Goal: Task Accomplishment & Management: Manage account settings

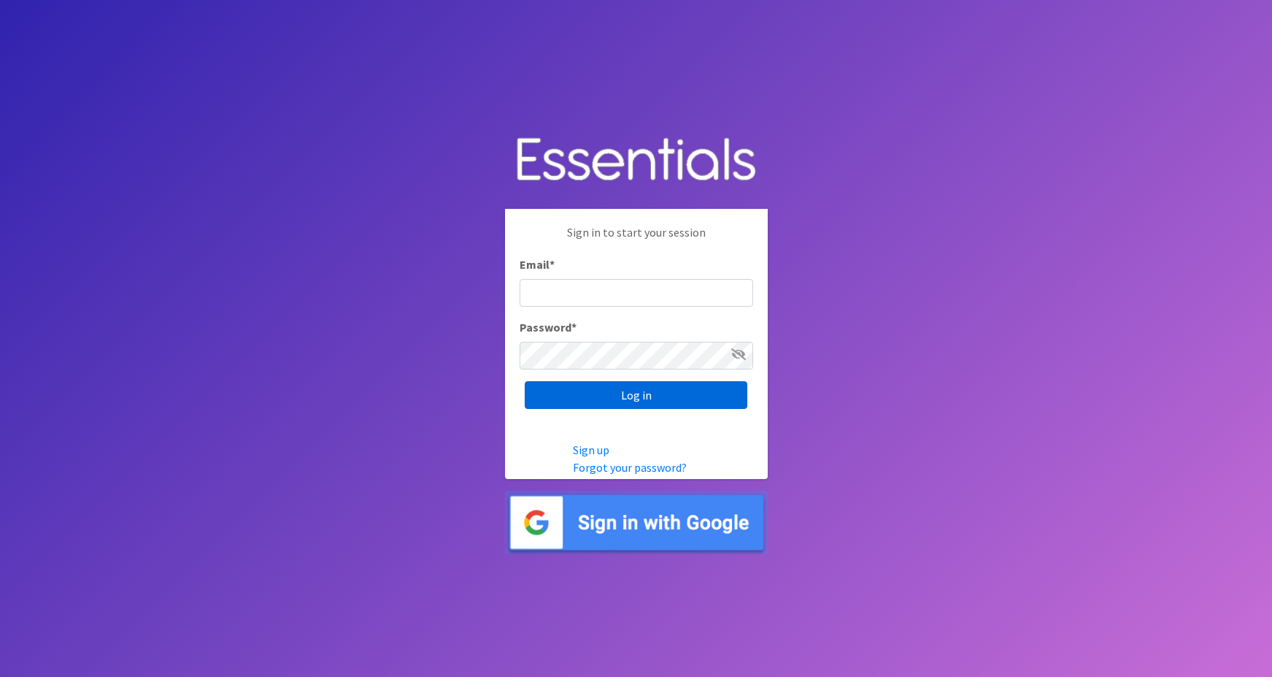
type input "[PERSON_NAME][EMAIL_ADDRESS][PERSON_NAME][DOMAIN_NAME]"
click at [571, 393] on input "Log in" at bounding box center [636, 395] width 223 height 28
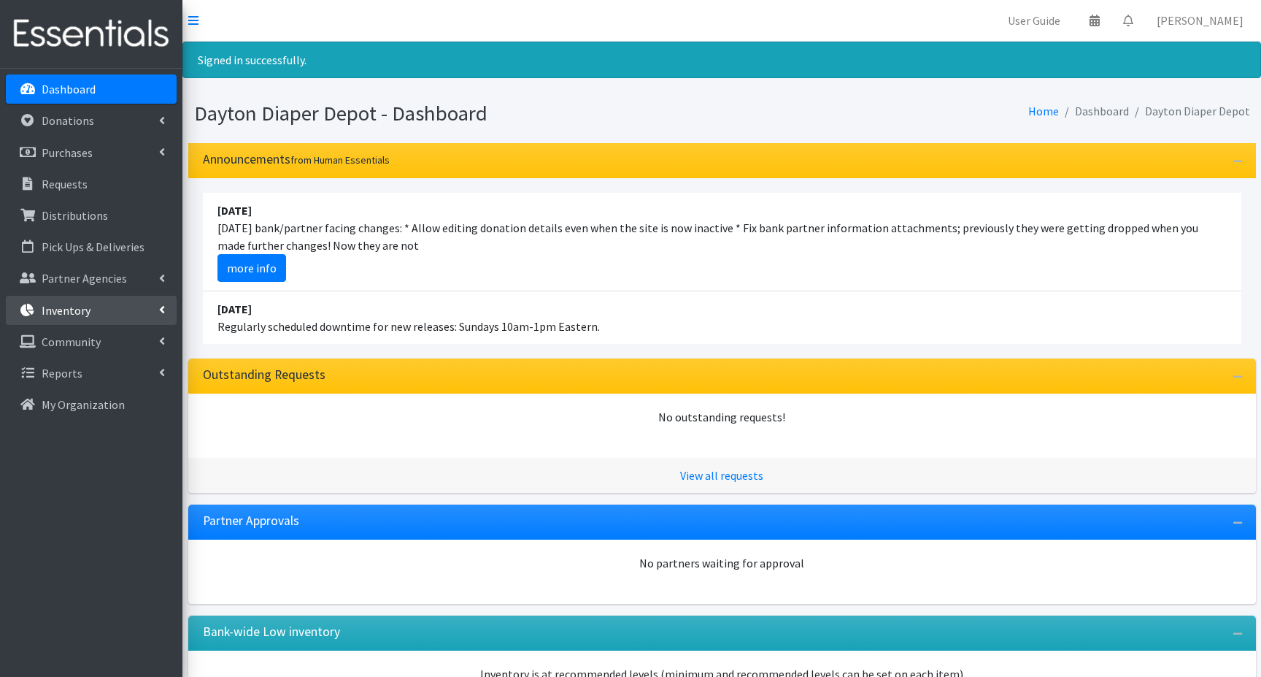
click at [62, 307] on p "Inventory" at bounding box center [66, 310] width 49 height 15
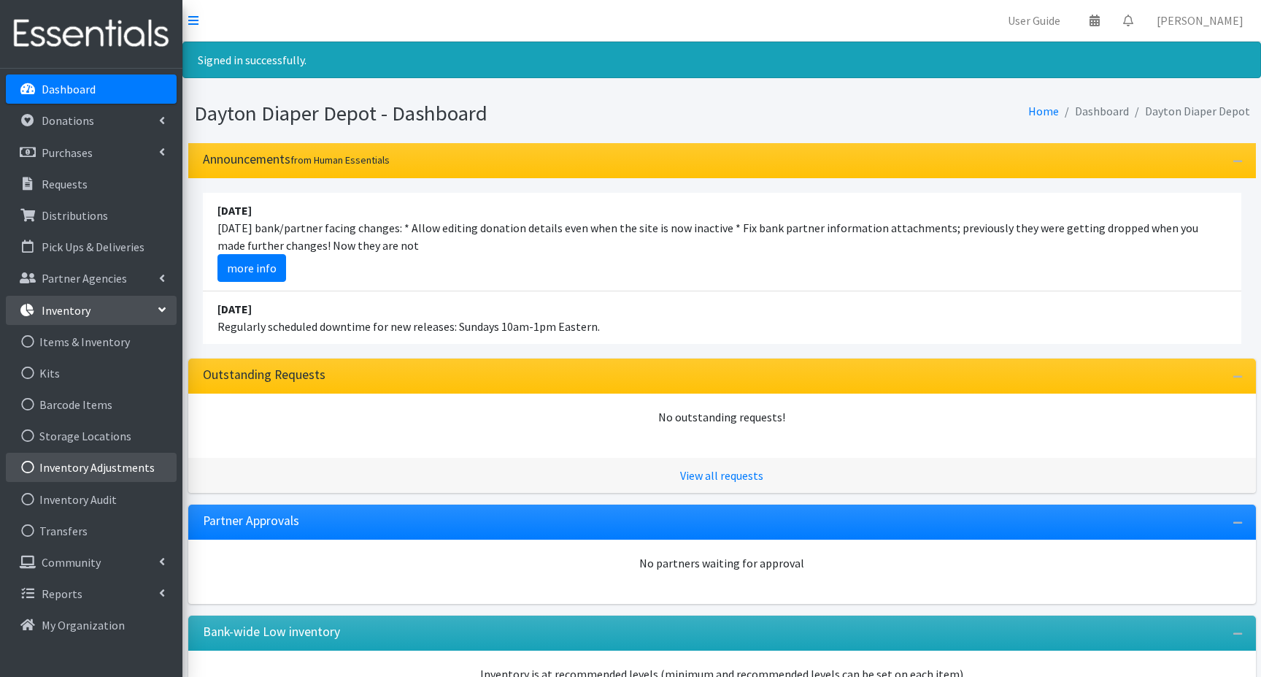
click at [79, 469] on link "Inventory Adjustments" at bounding box center [91, 467] width 171 height 29
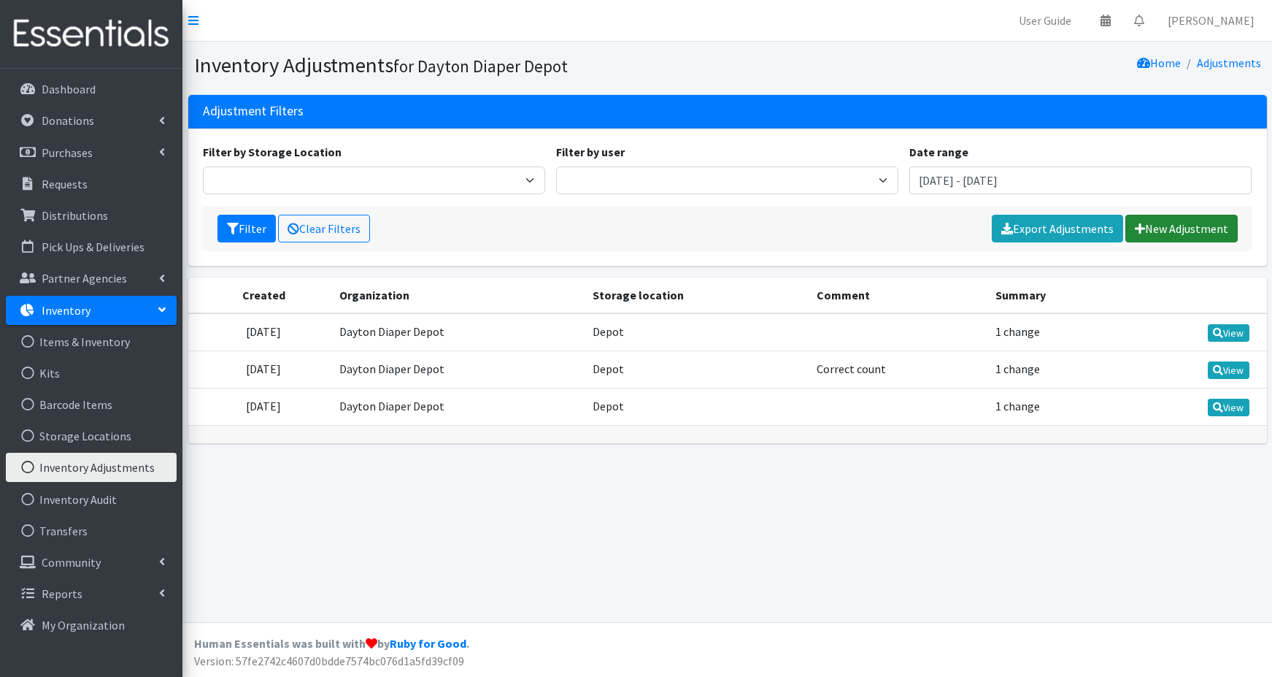
click at [1168, 232] on link "New Adjustment" at bounding box center [1181, 229] width 112 height 28
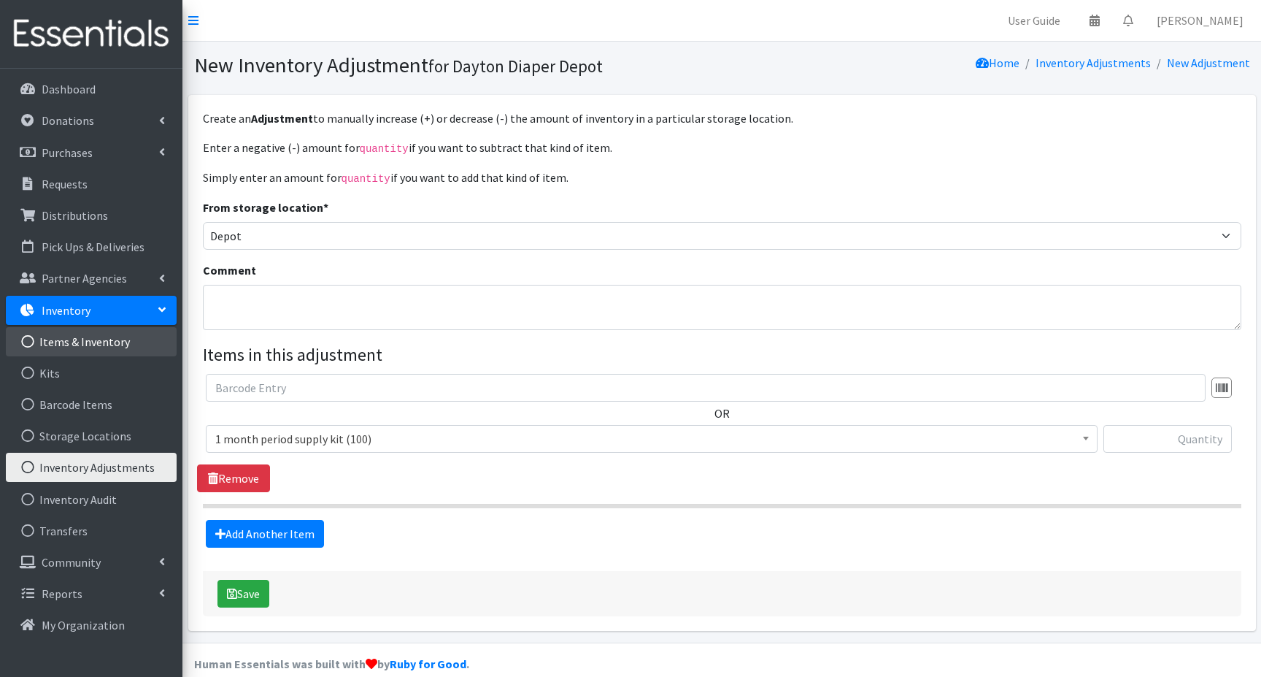
click at [74, 339] on link "Items & Inventory" at bounding box center [91, 341] width 171 height 29
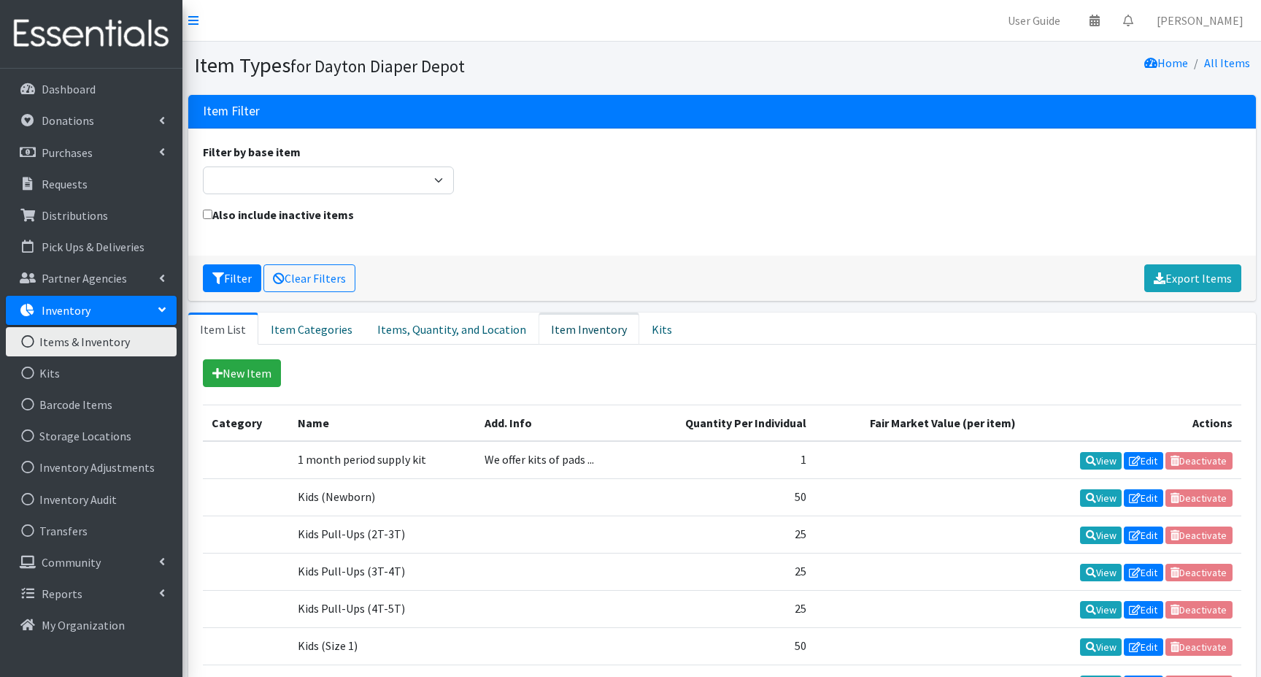
click at [565, 329] on link "Item Inventory" at bounding box center [589, 328] width 101 height 32
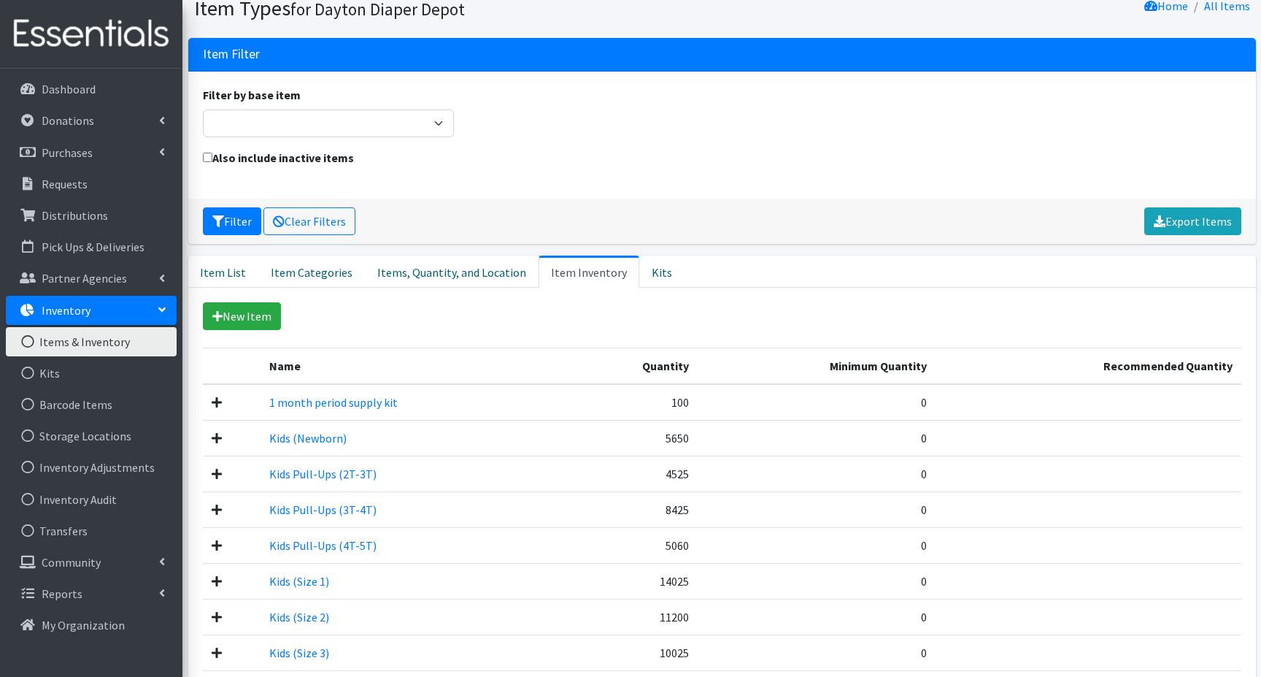
scroll to position [31, 0]
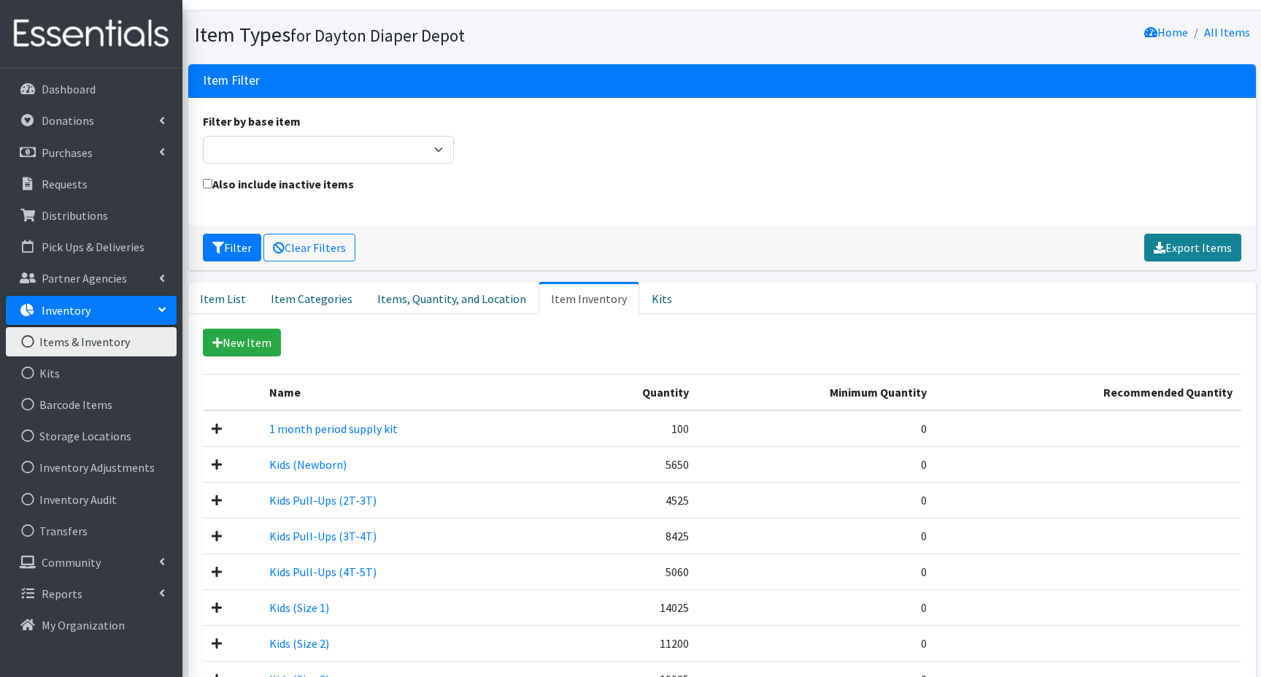
click at [1185, 243] on link "Export Items" at bounding box center [1192, 248] width 97 height 28
click at [80, 468] on link "Inventory Adjustments" at bounding box center [91, 467] width 171 height 29
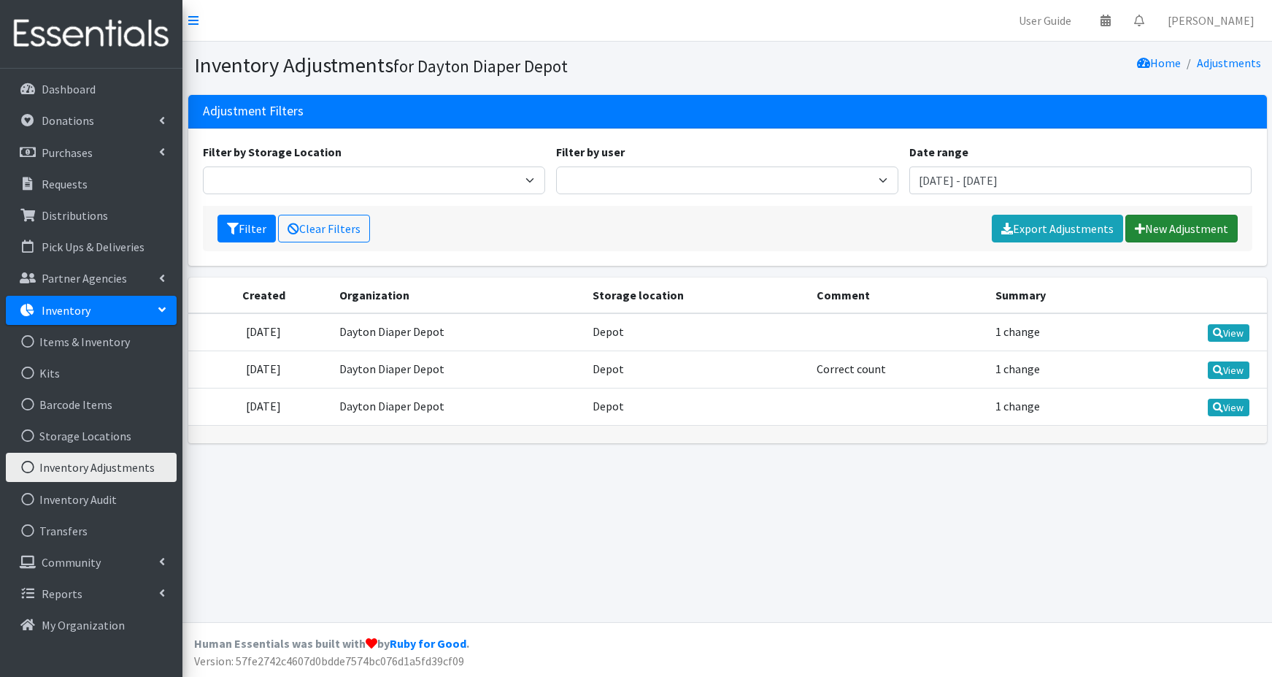
click at [1141, 226] on icon at bounding box center [1140, 229] width 10 height 12
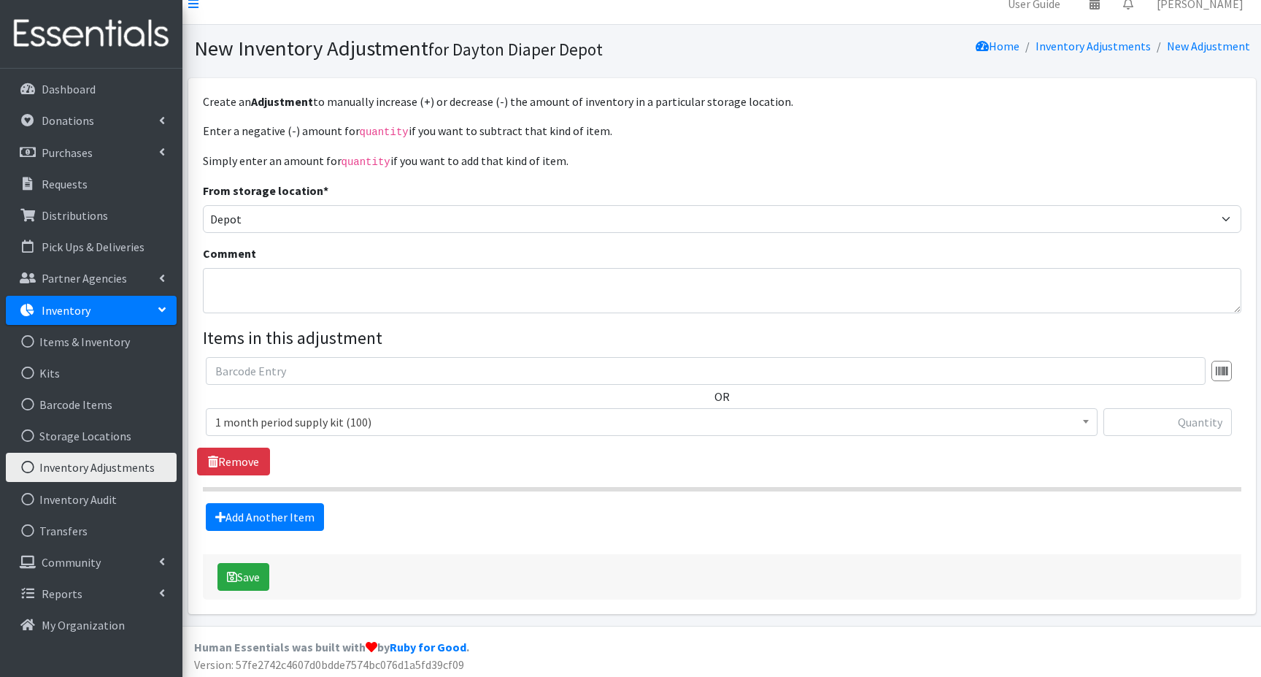
scroll to position [19, 0]
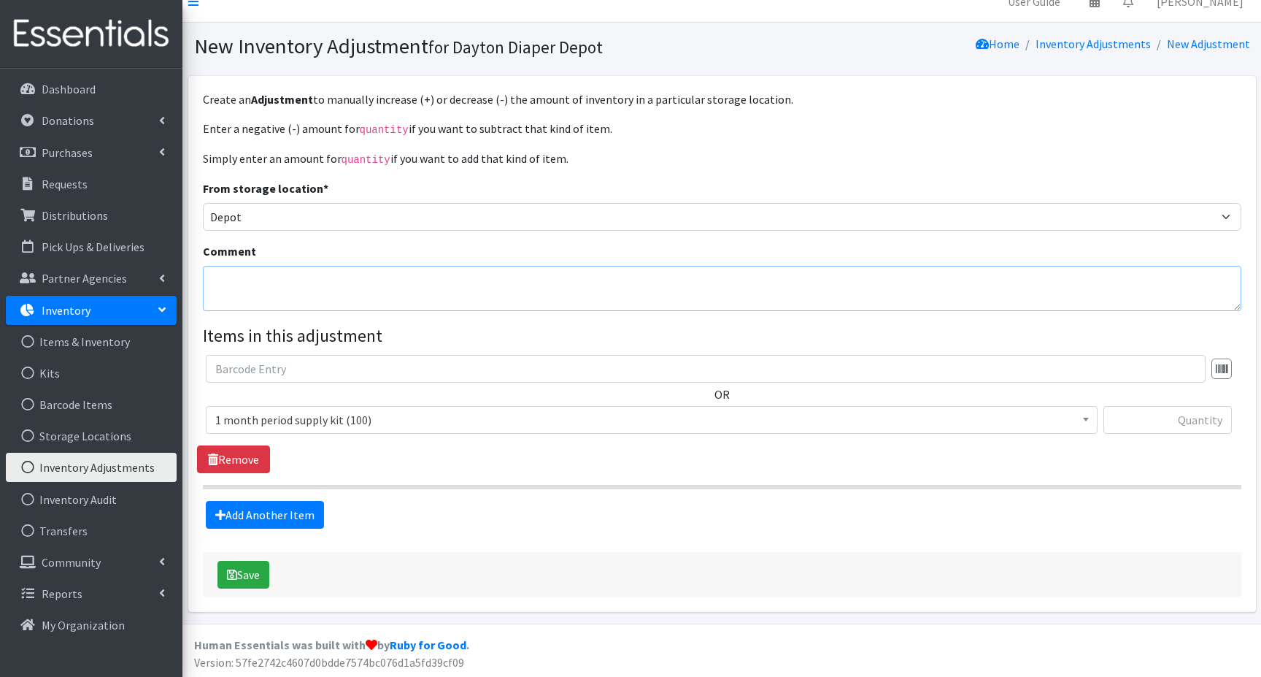
click at [228, 278] on textarea "Comment" at bounding box center [722, 288] width 1039 height 45
type textarea "Inventory counted [DATE] [PERSON_NAME], [PERSON_NAME] and [PERSON_NAME]"
click at [239, 419] on span "1 month period supply kit (100)" at bounding box center [651, 419] width 873 height 20
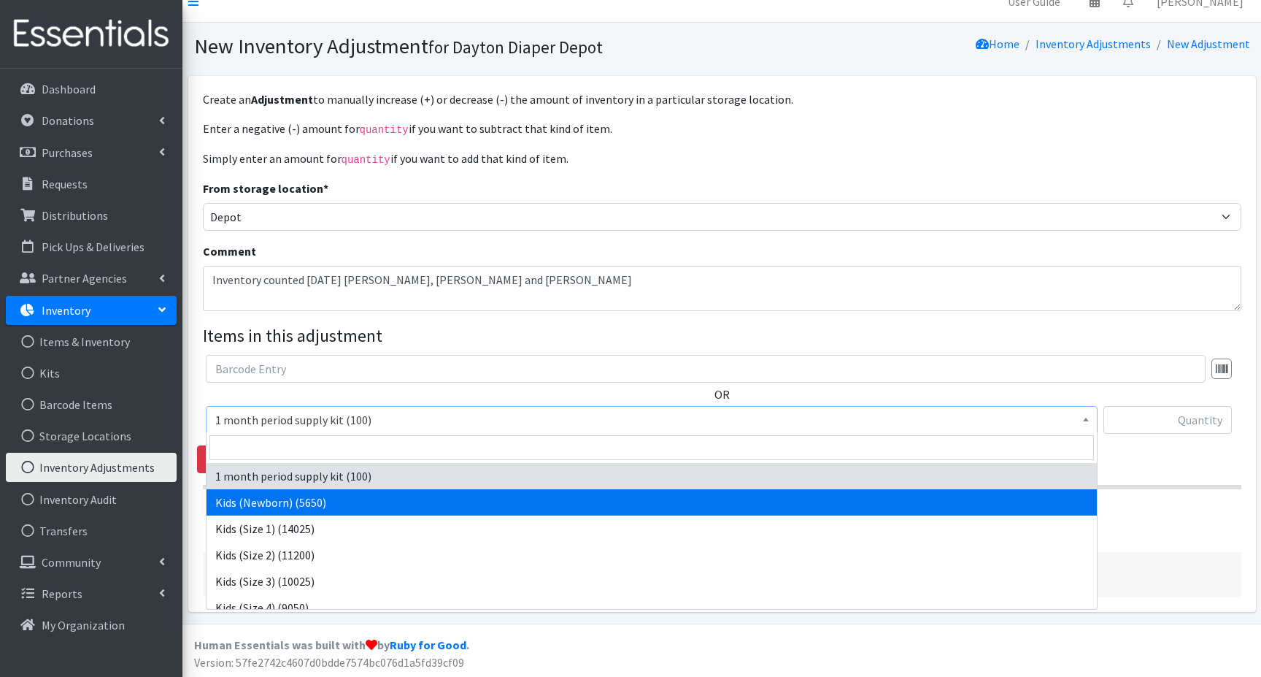
select select "15056"
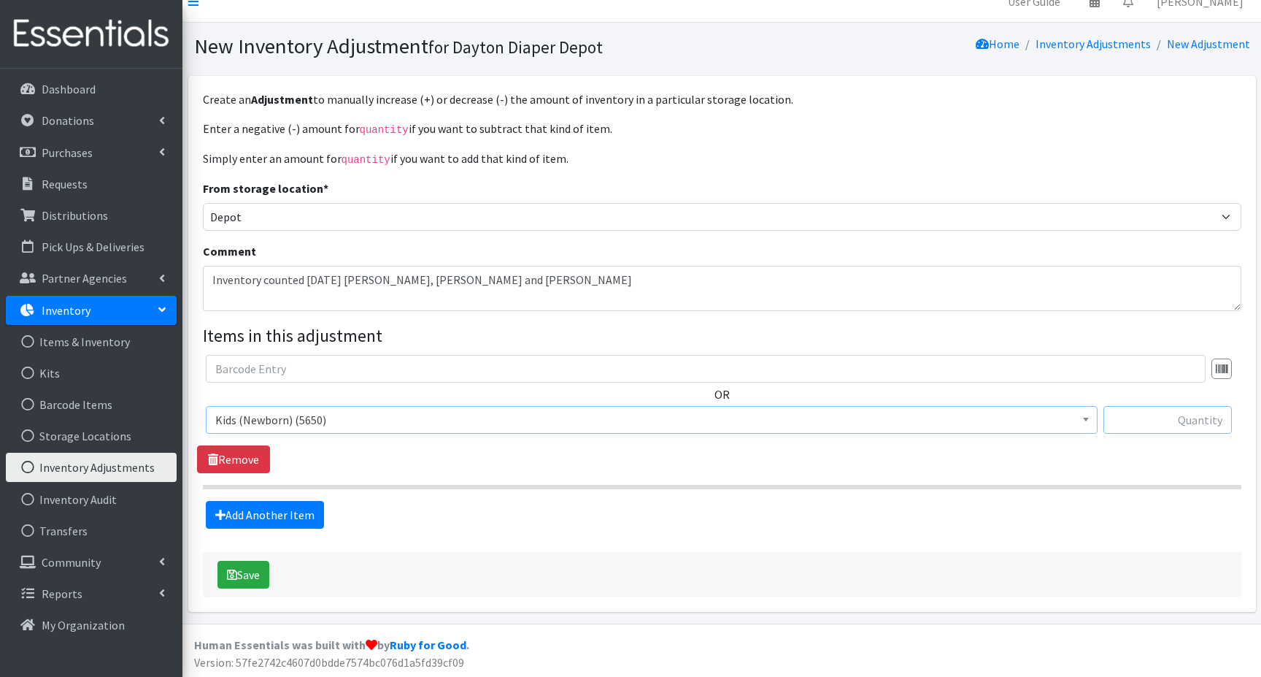
click at [1131, 419] on input "text" at bounding box center [1168, 420] width 128 height 28
type input "-2975"
click at [291, 515] on link "Add Another Item" at bounding box center [265, 515] width 118 height 28
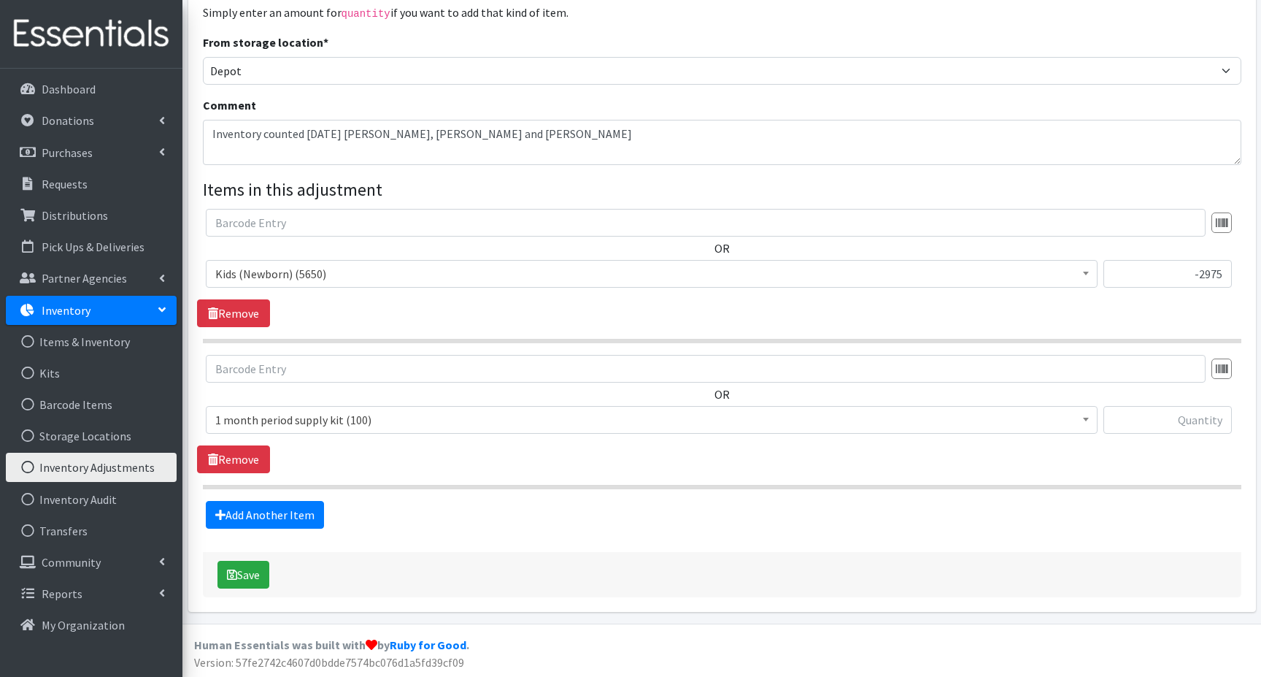
click at [254, 420] on span "1 month period supply kit (100)" at bounding box center [651, 419] width 873 height 20
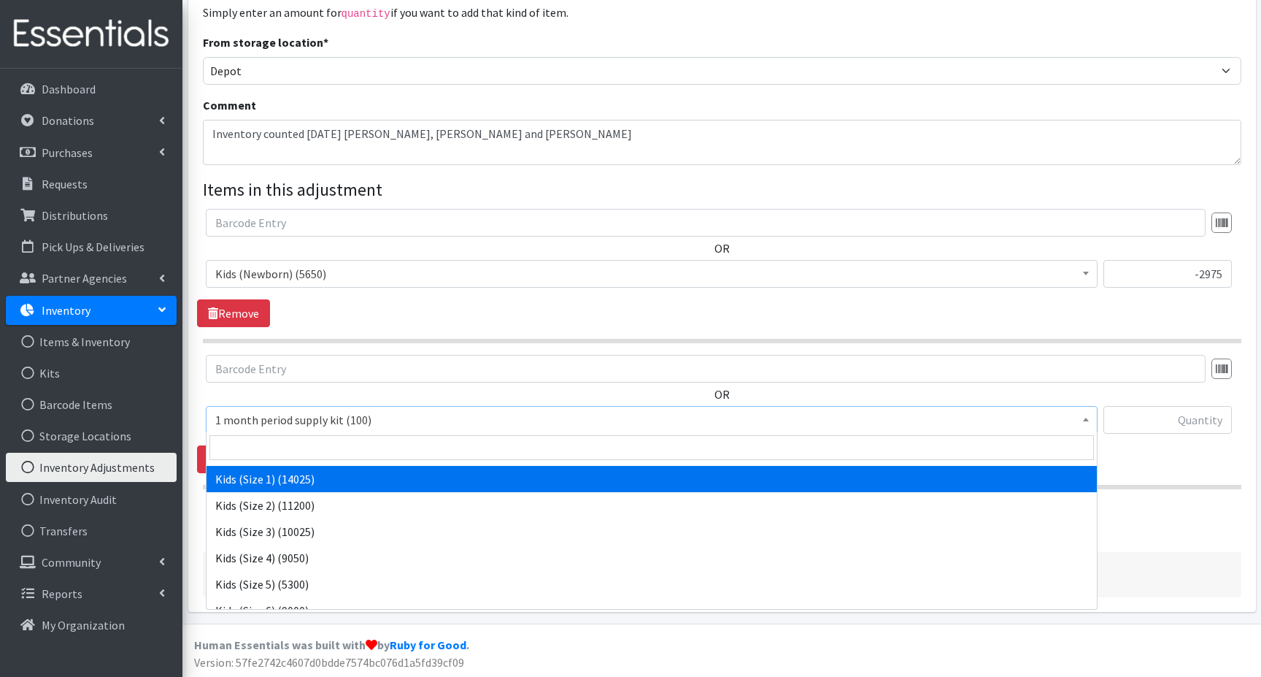
scroll to position [146, 0]
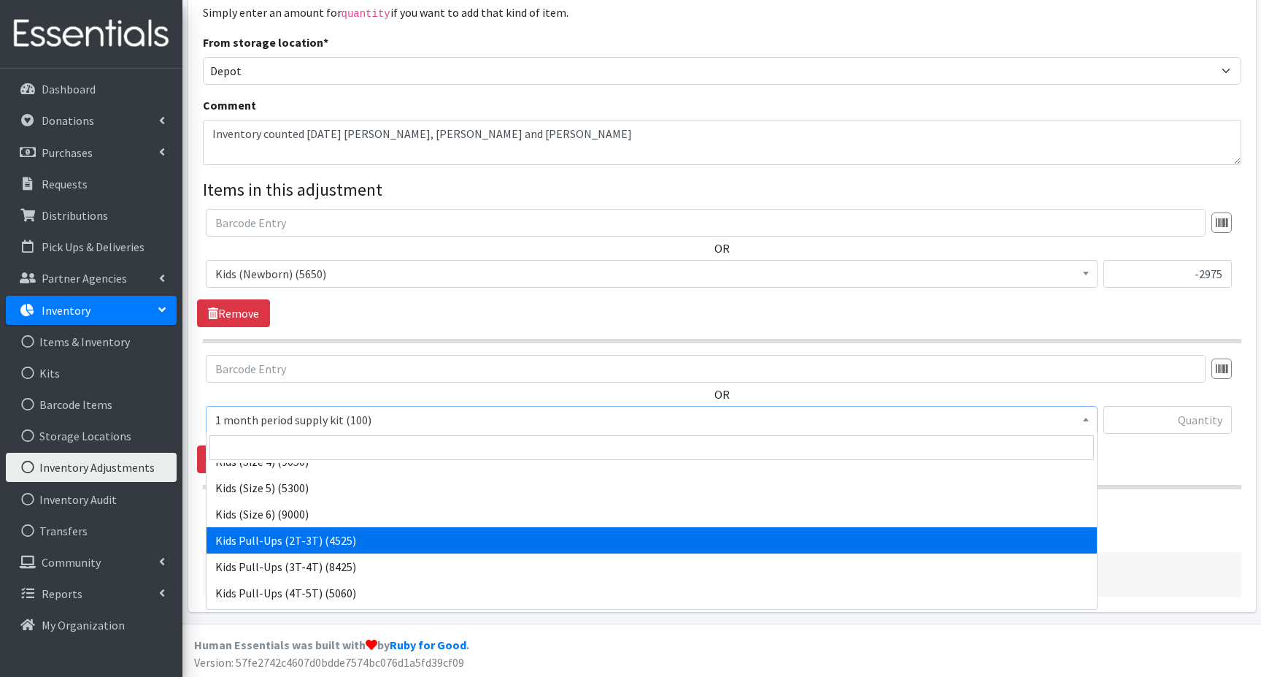
select select "15045"
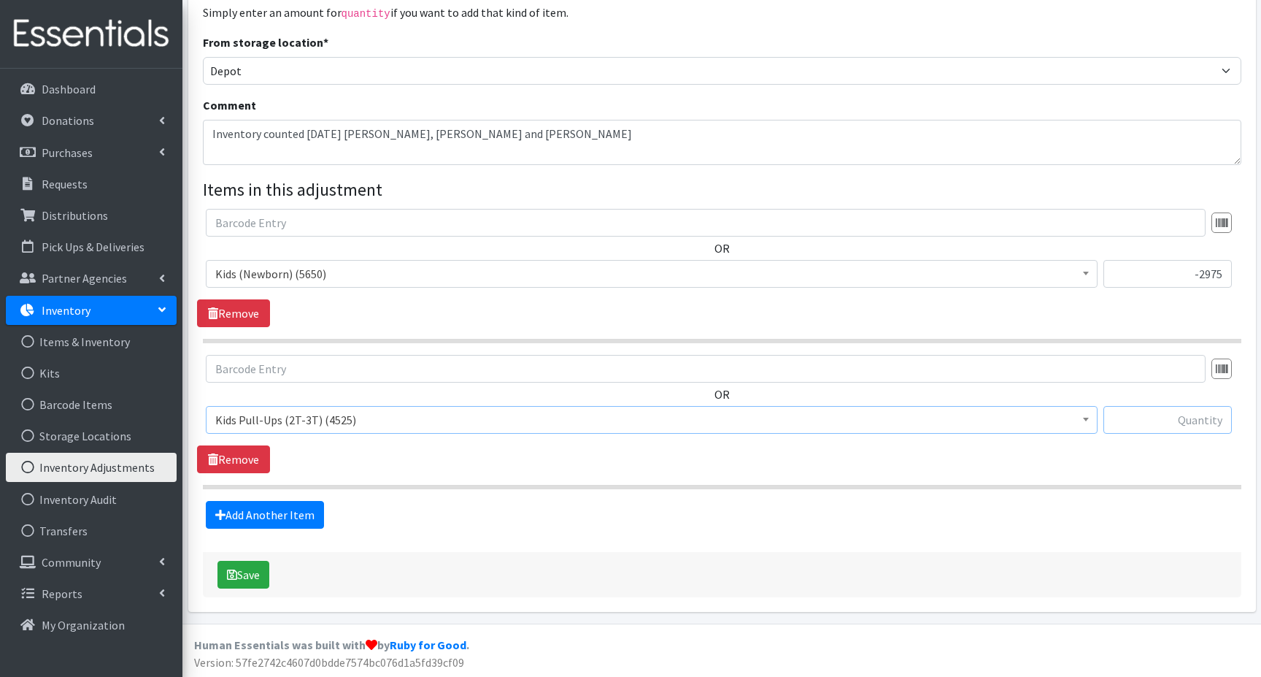
click at [1166, 426] on input "text" at bounding box center [1168, 420] width 128 height 28
type input "-150"
click at [268, 510] on link "Add Another Item" at bounding box center [265, 515] width 118 height 28
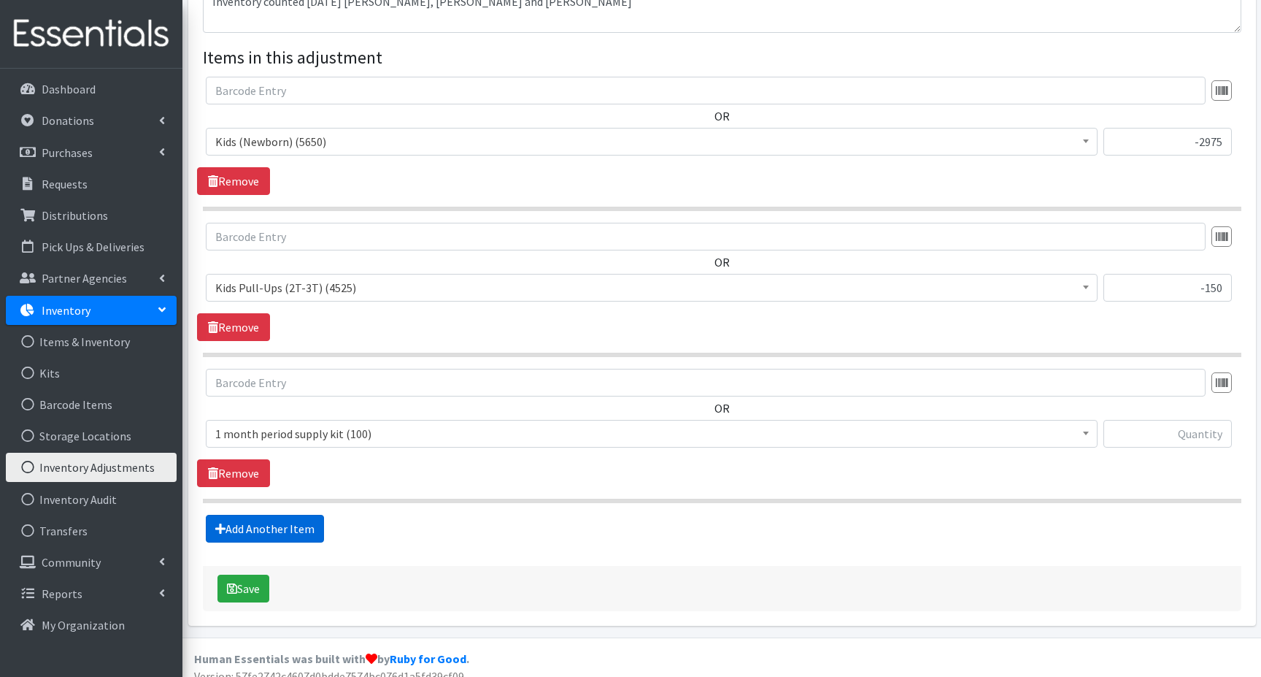
scroll to position [311, 0]
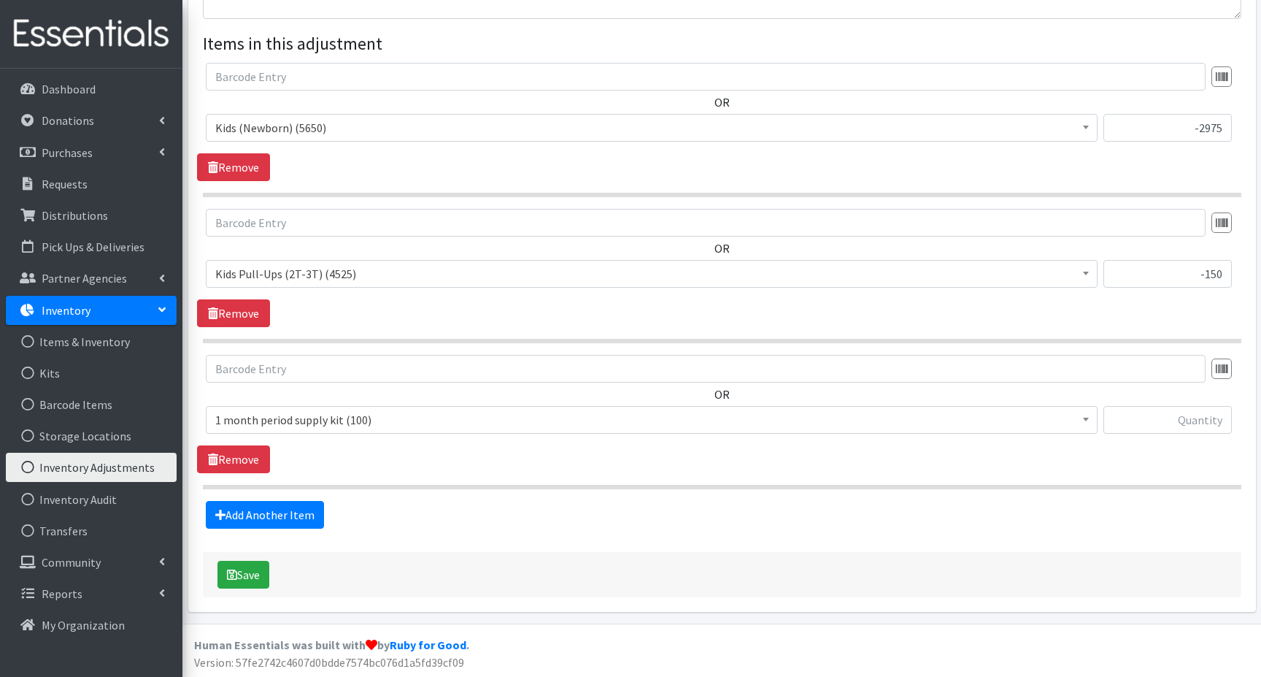
click at [274, 417] on span "1 month period supply kit (100)" at bounding box center [651, 419] width 873 height 20
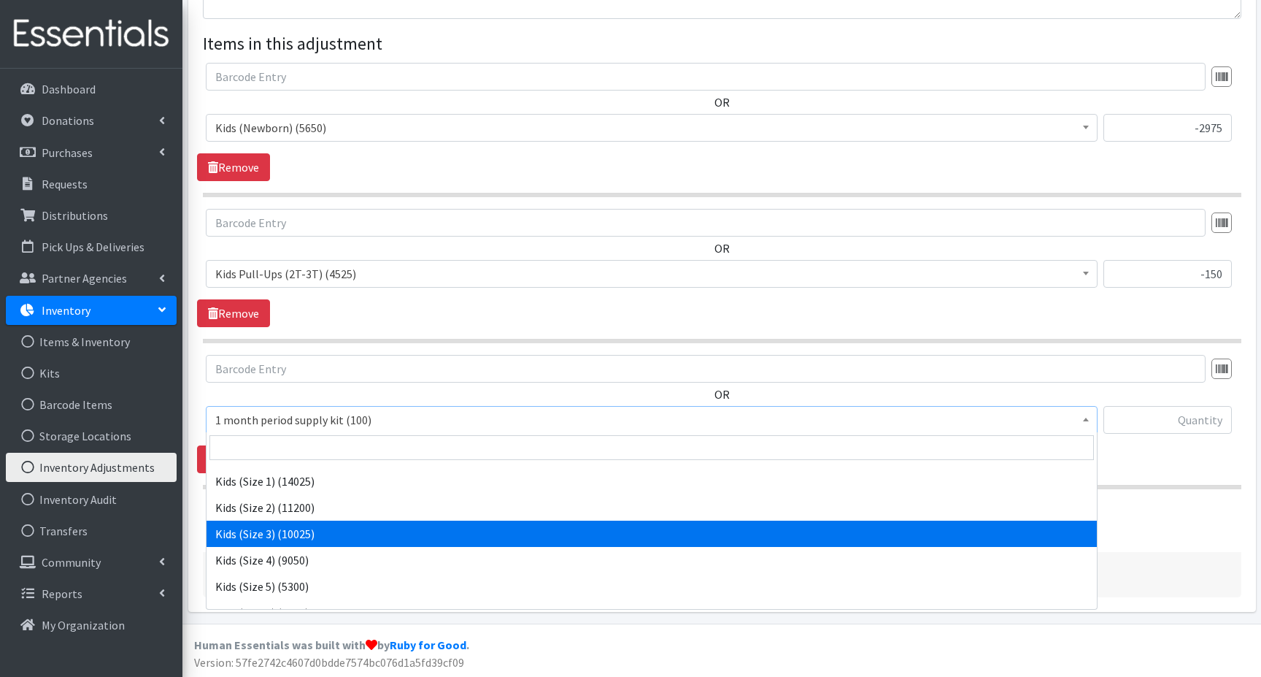
scroll to position [146, 0]
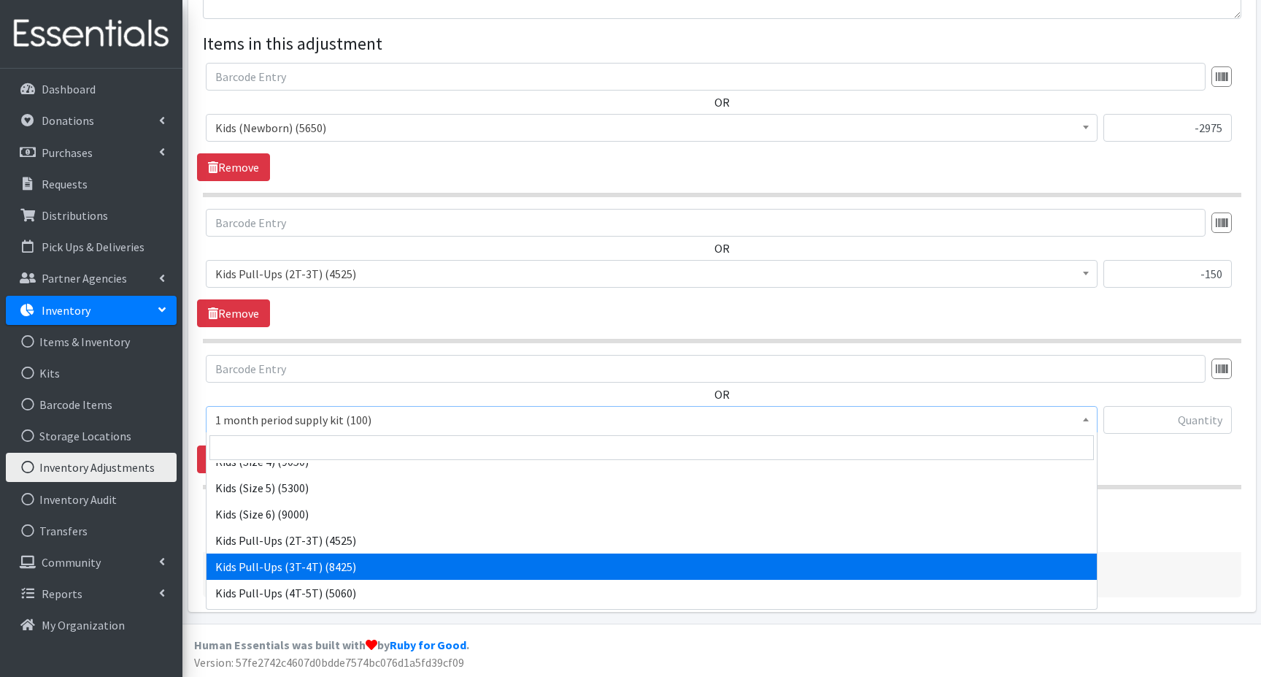
select select "15040"
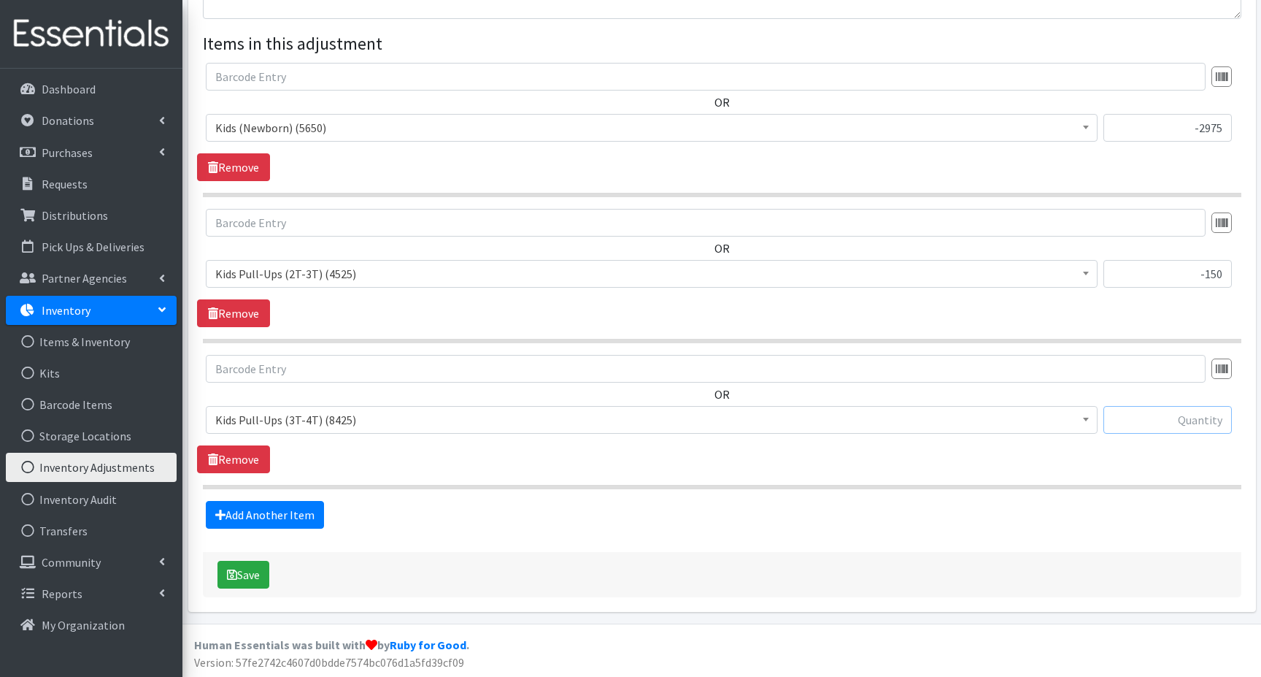
click at [1169, 418] on input "text" at bounding box center [1168, 420] width 128 height 28
type input "75"
click at [254, 516] on link "Add Another Item" at bounding box center [265, 515] width 118 height 28
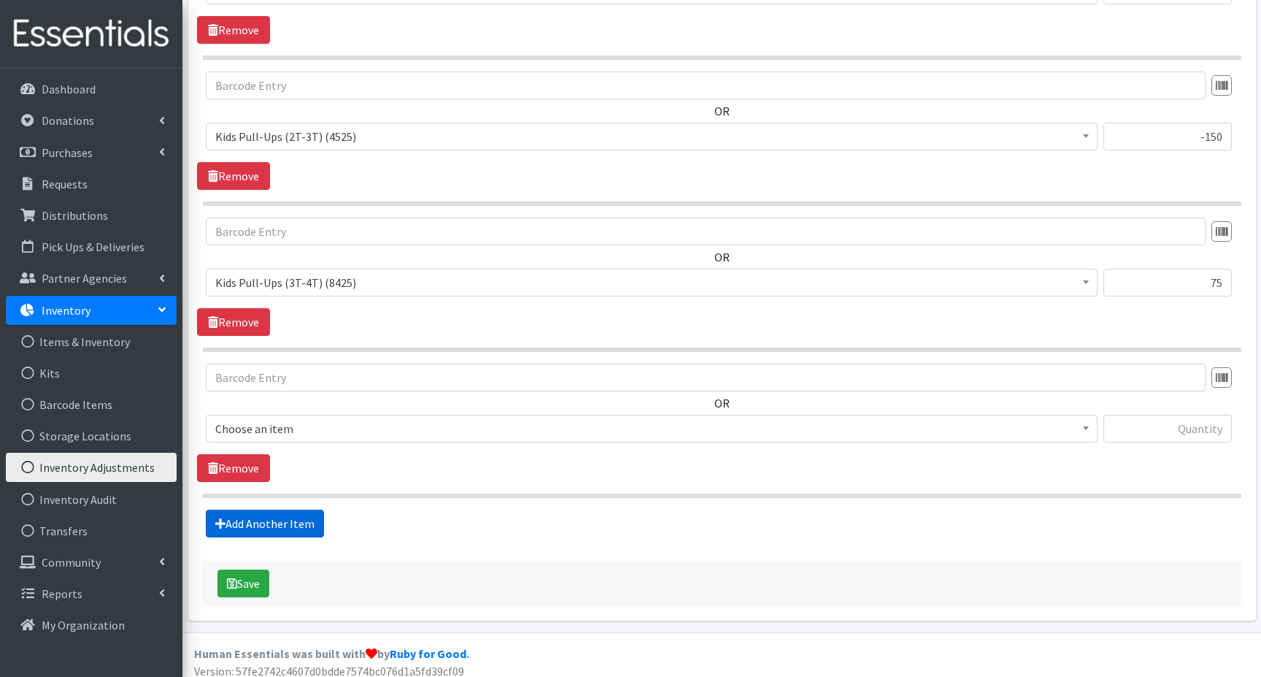
scroll to position [457, 0]
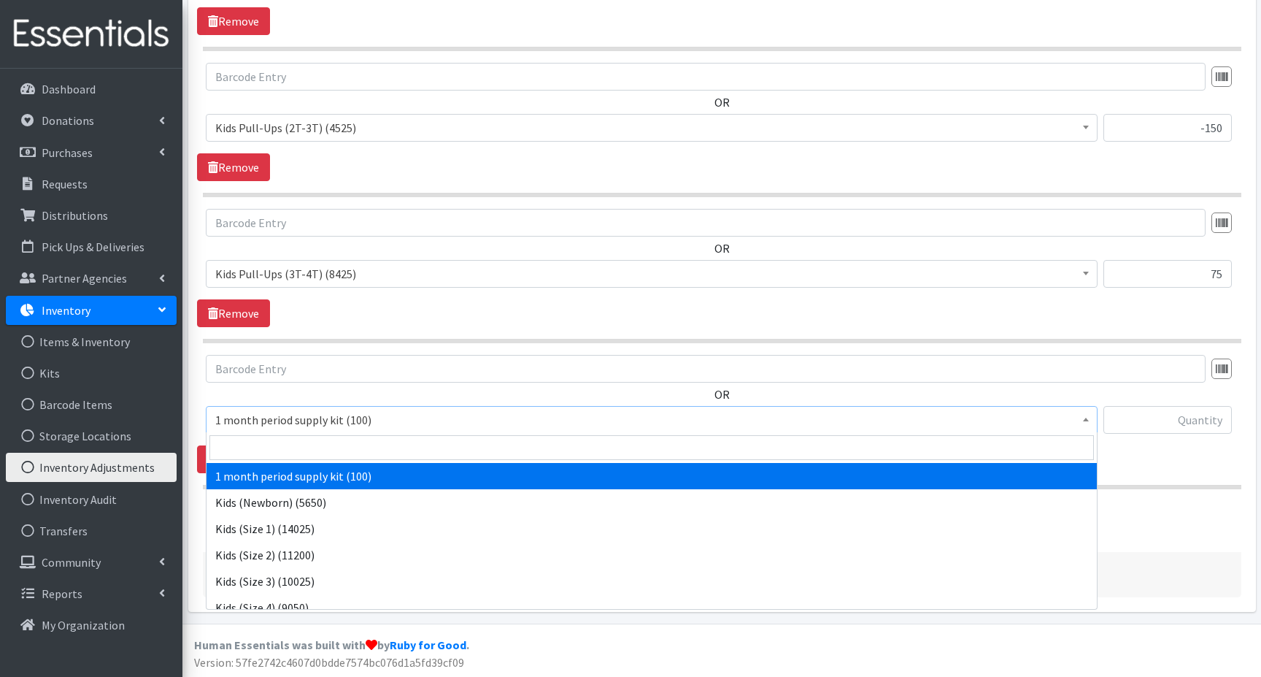
click at [238, 419] on span "1 month period supply kit (100)" at bounding box center [651, 419] width 873 height 20
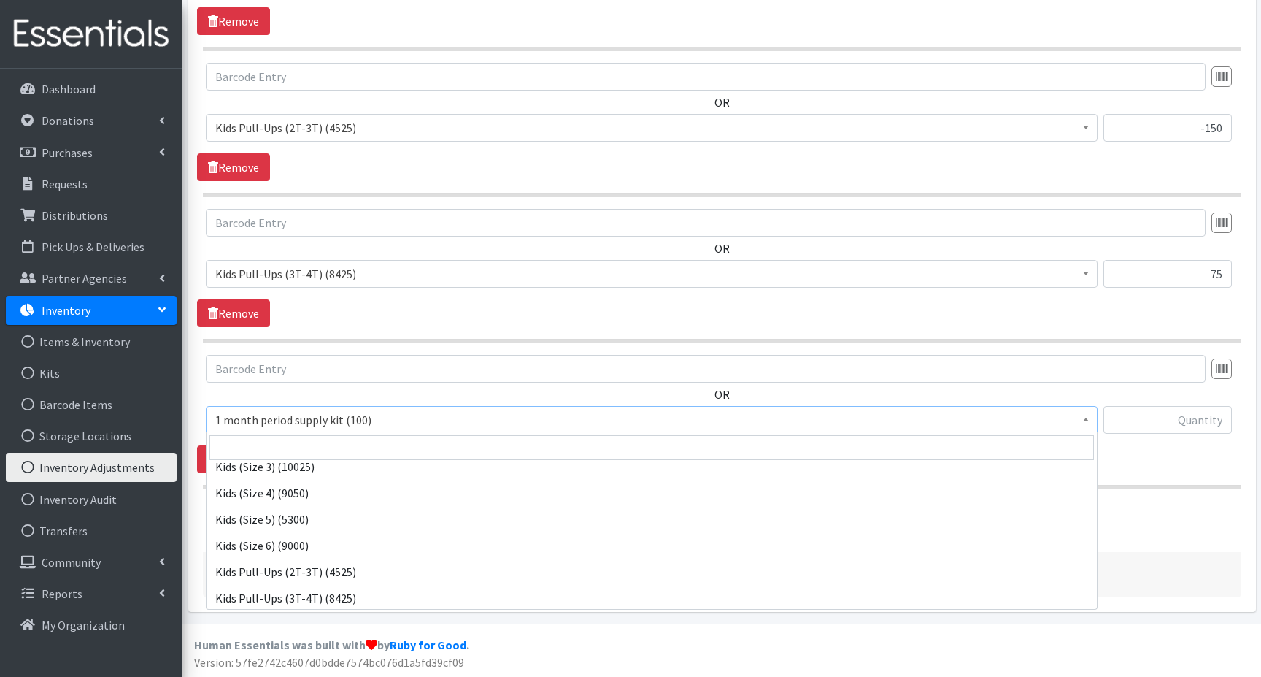
scroll to position [146, 0]
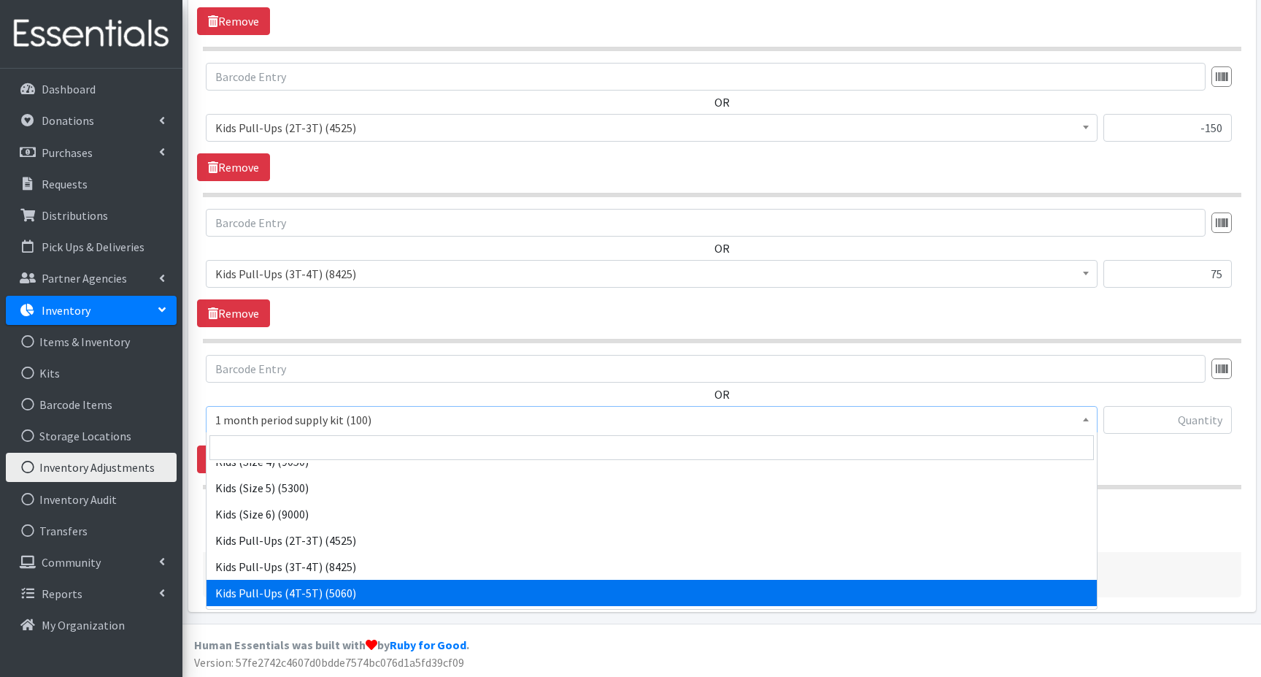
select select "15074"
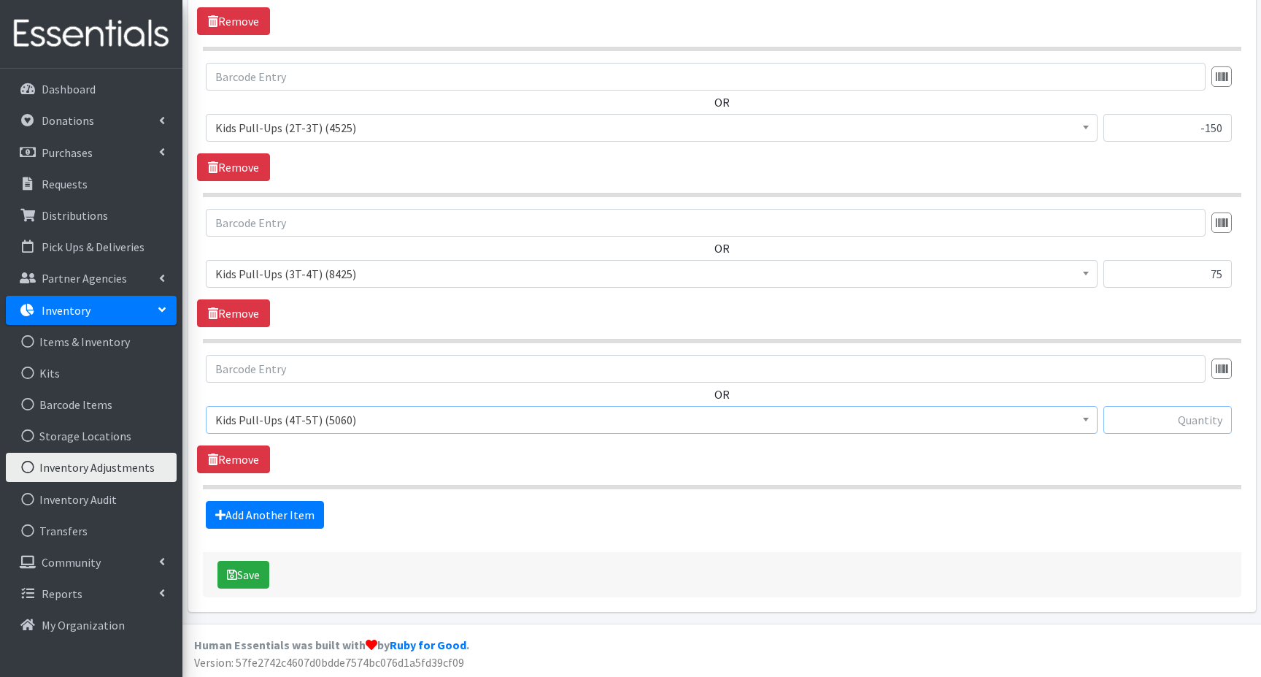
click at [1158, 420] on input "text" at bounding box center [1168, 420] width 128 height 28
type input "415"
click at [247, 515] on link "Add Another Item" at bounding box center [265, 515] width 118 height 28
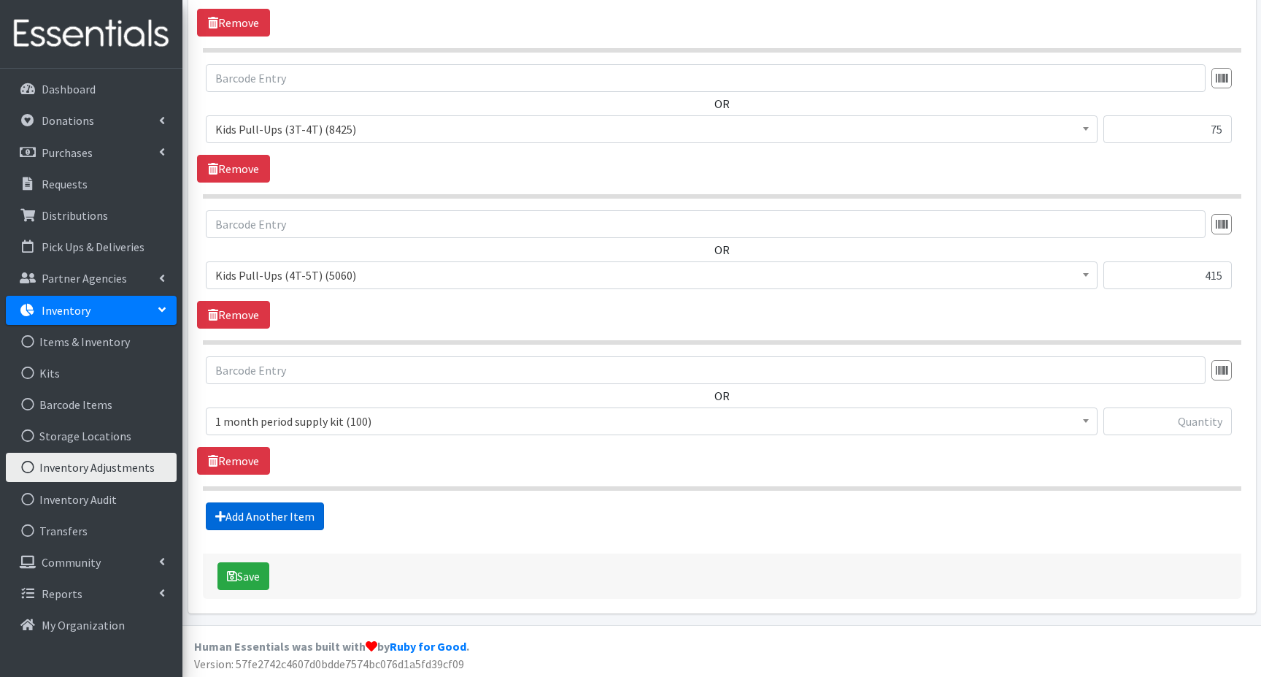
scroll to position [603, 0]
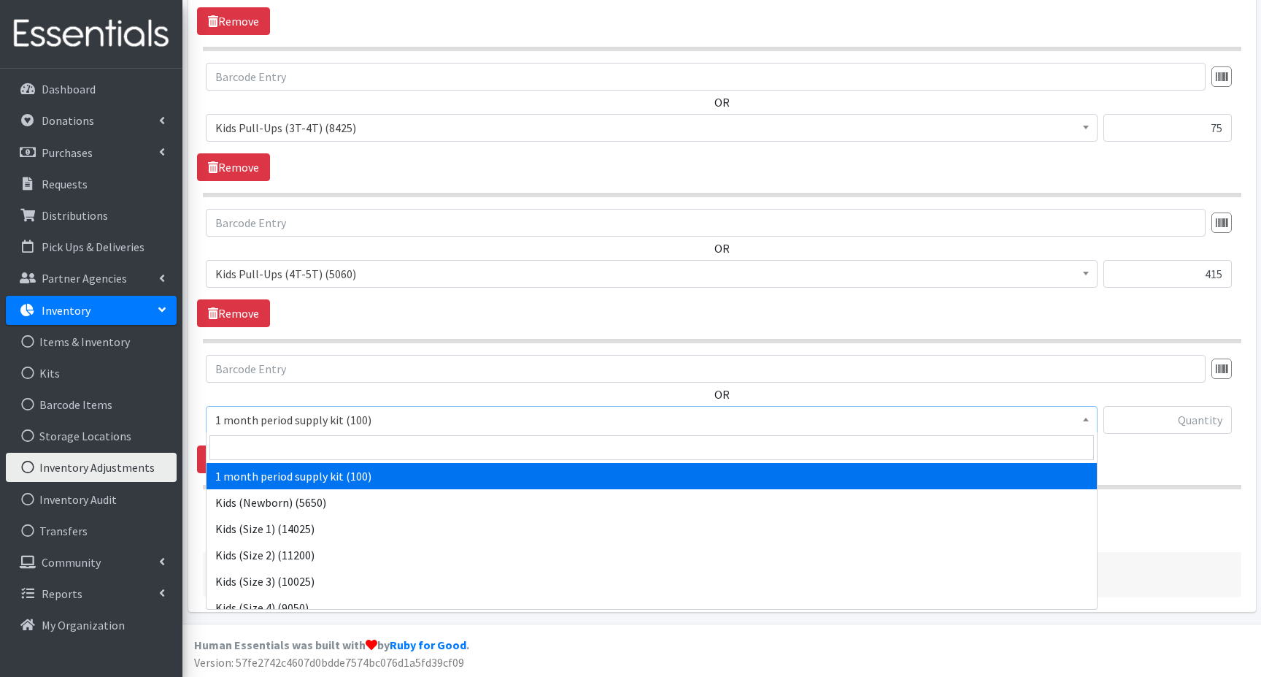
click at [247, 417] on span "1 month period supply kit (100)" at bounding box center [651, 419] width 873 height 20
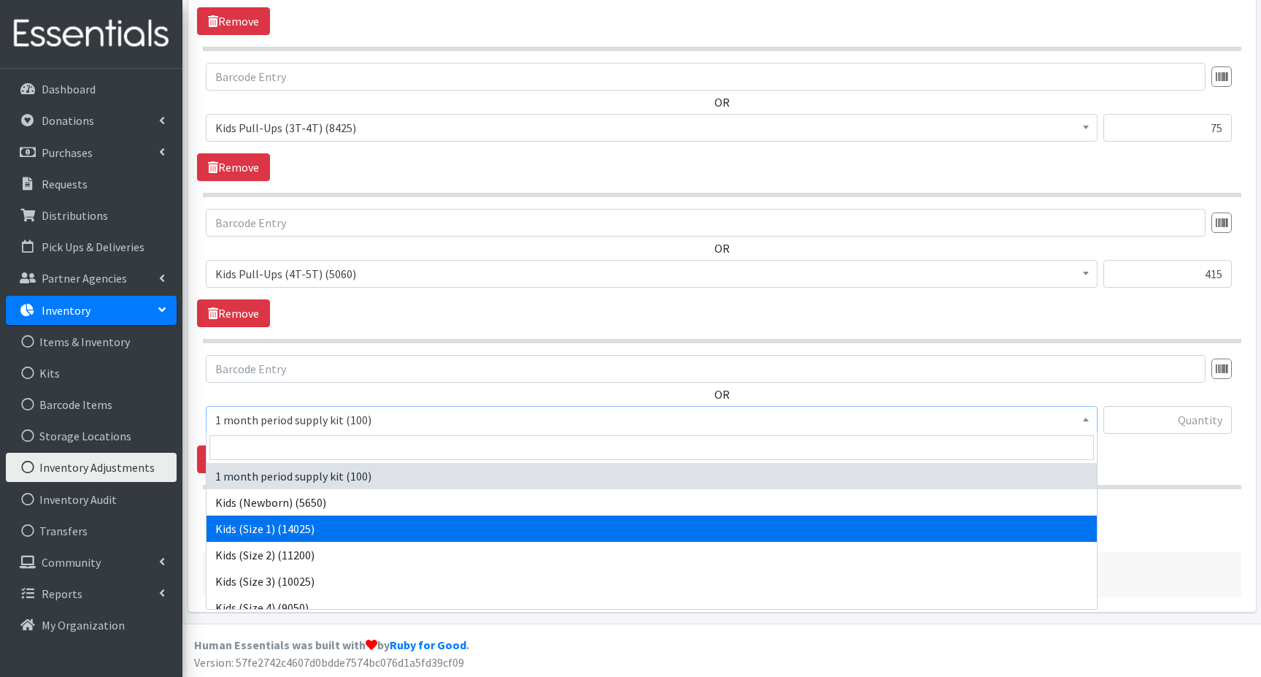
select select "15051"
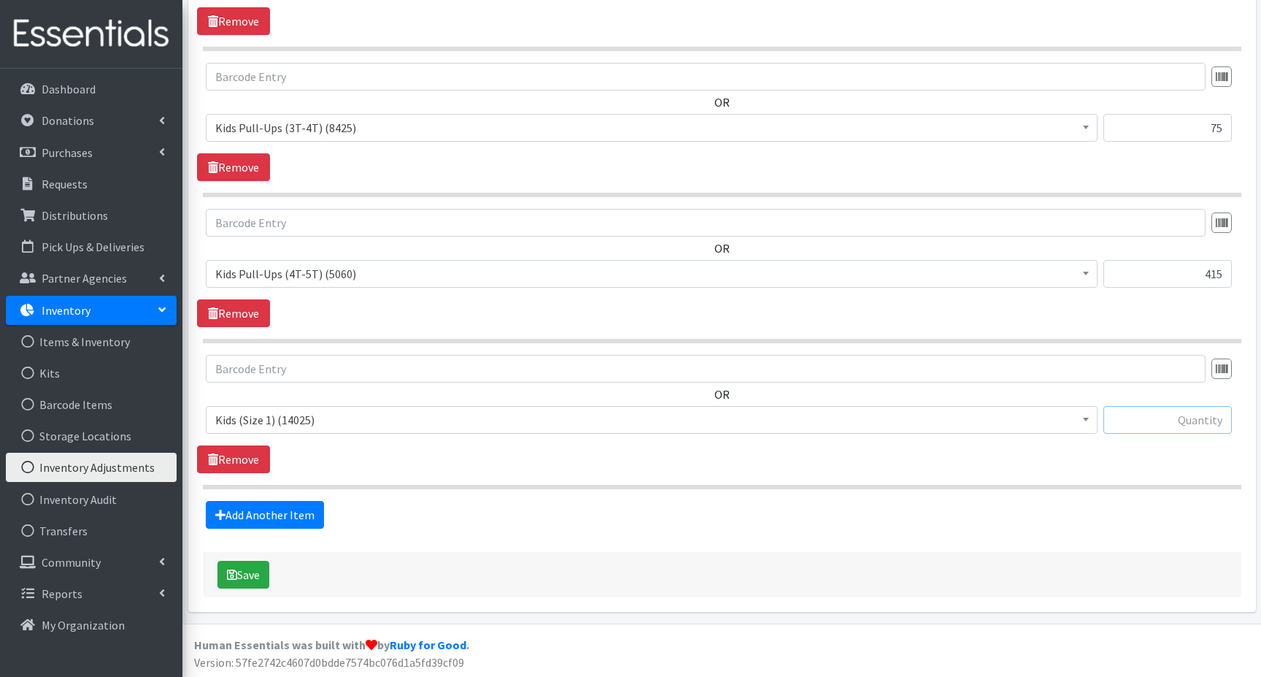
click at [1141, 416] on input "text" at bounding box center [1168, 420] width 128 height 28
type input "775"
click at [246, 510] on link "Add Another Item" at bounding box center [265, 515] width 118 height 28
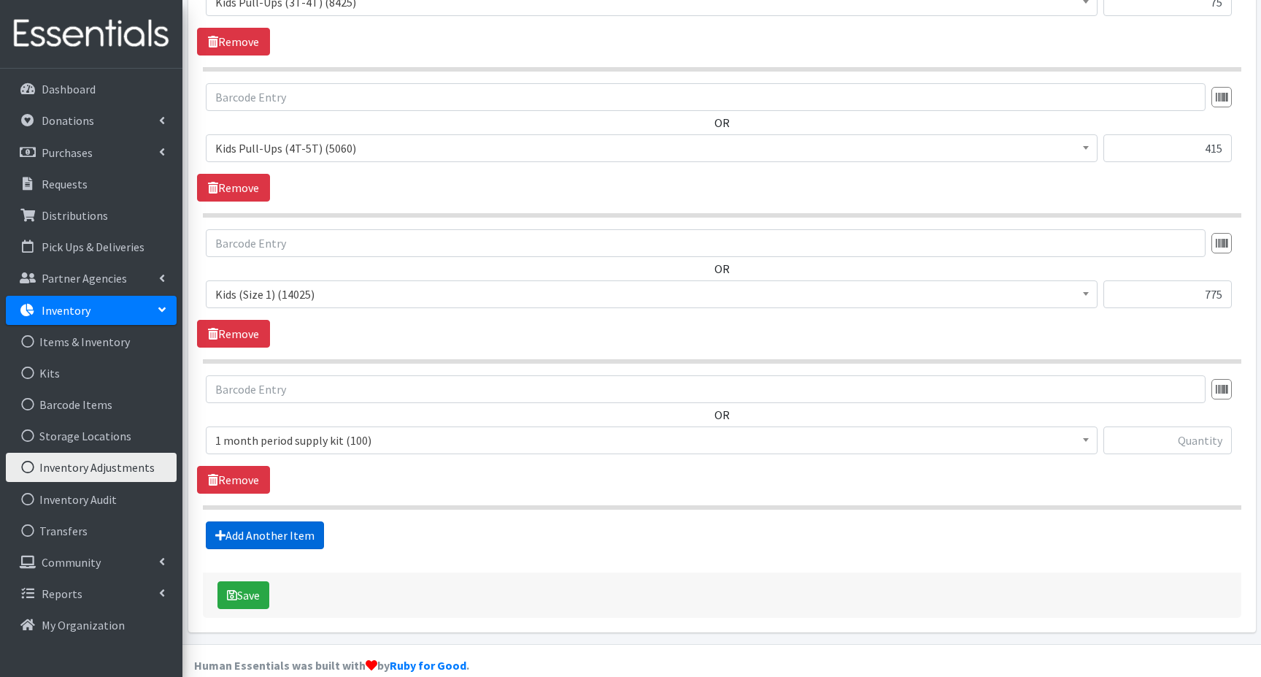
scroll to position [749, 0]
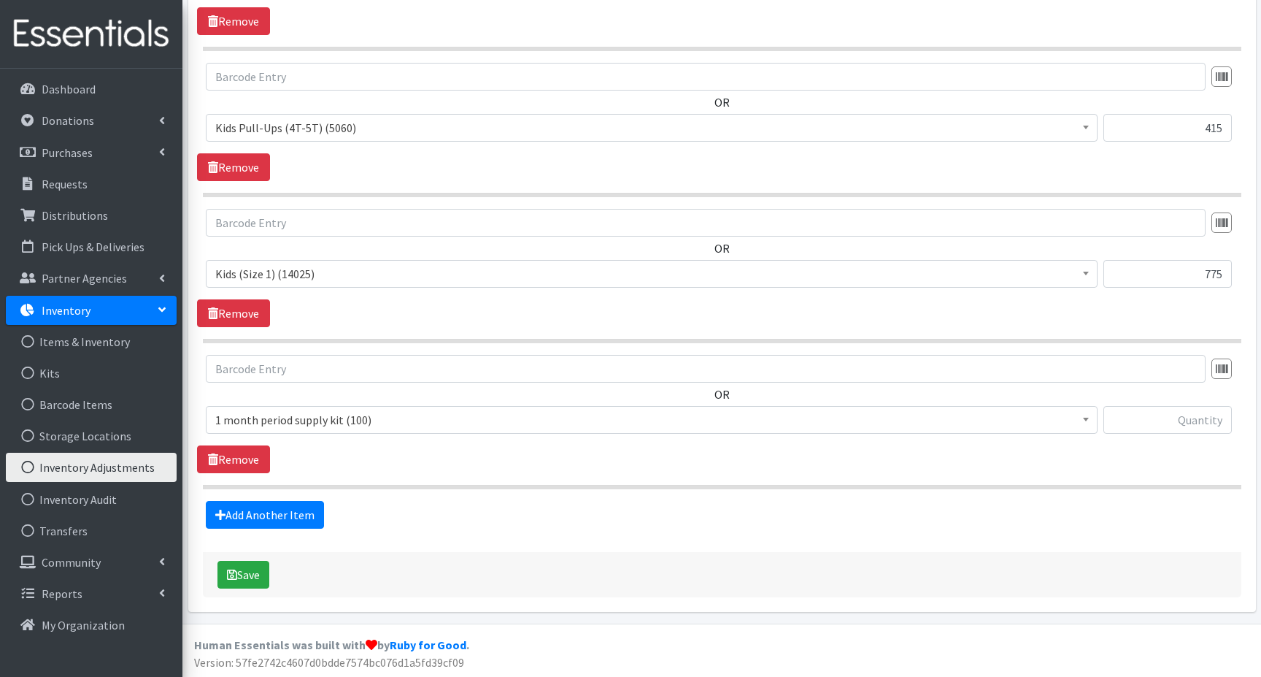
click at [260, 414] on span "1 month period supply kit (100)" at bounding box center [651, 419] width 873 height 20
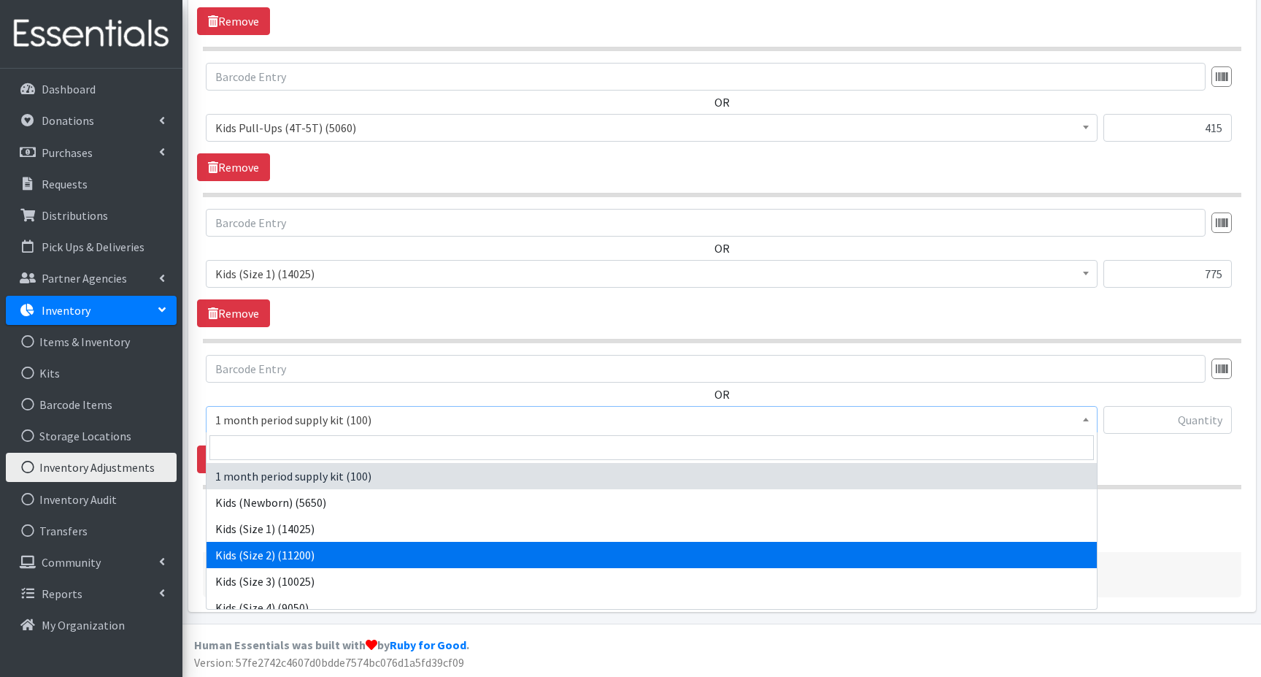
select select "15041"
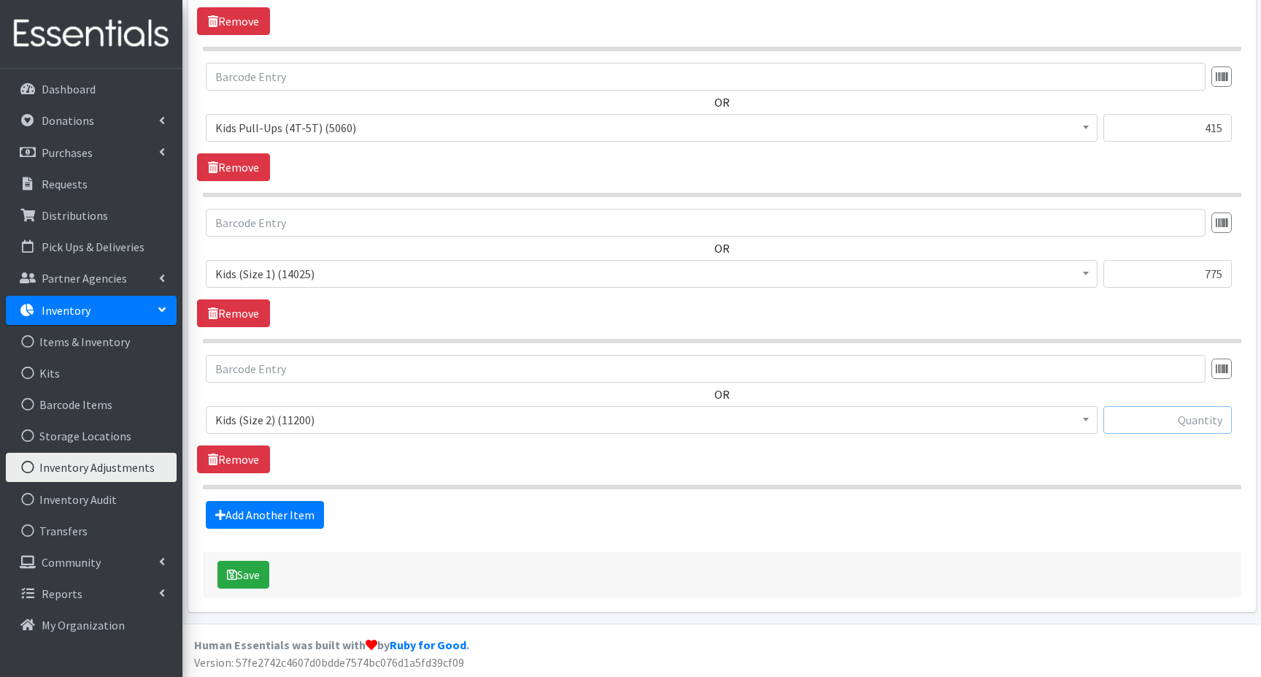
click at [1132, 414] on input "text" at bounding box center [1168, 420] width 128 height 28
type input "-375"
click at [269, 515] on link "Add Another Item" at bounding box center [265, 515] width 118 height 28
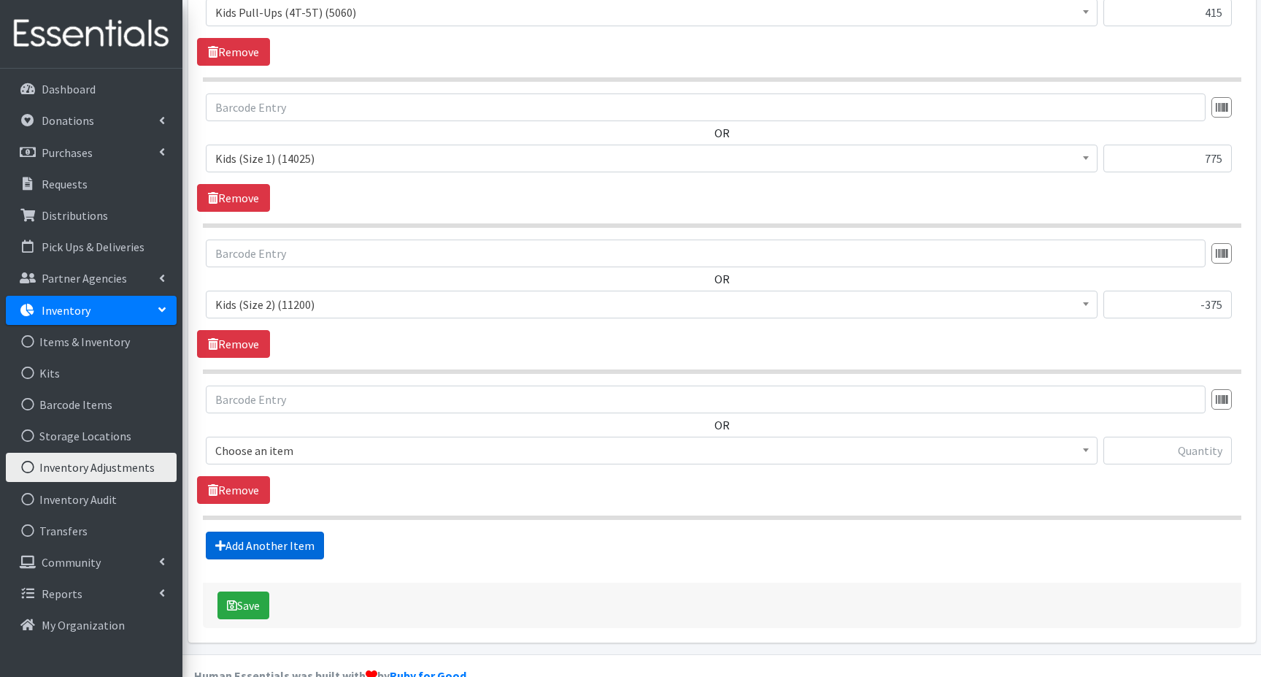
scroll to position [895, 0]
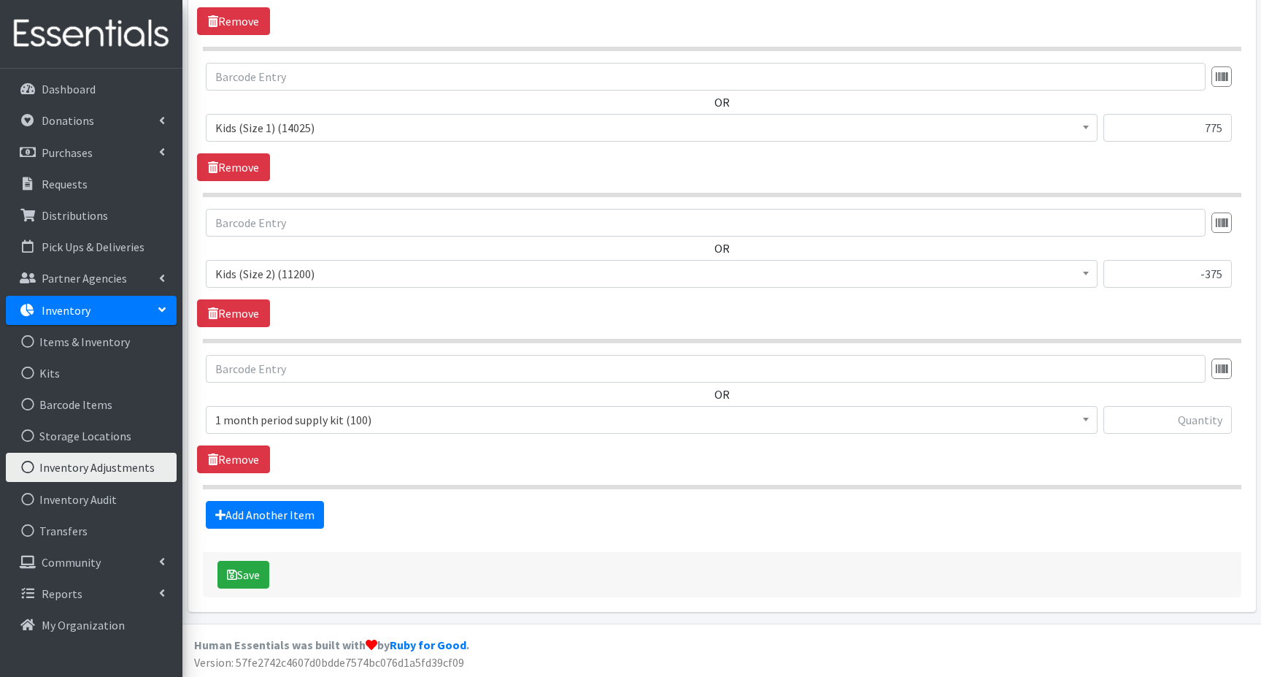
click at [259, 420] on span "1 month period supply kit (100)" at bounding box center [651, 419] width 873 height 20
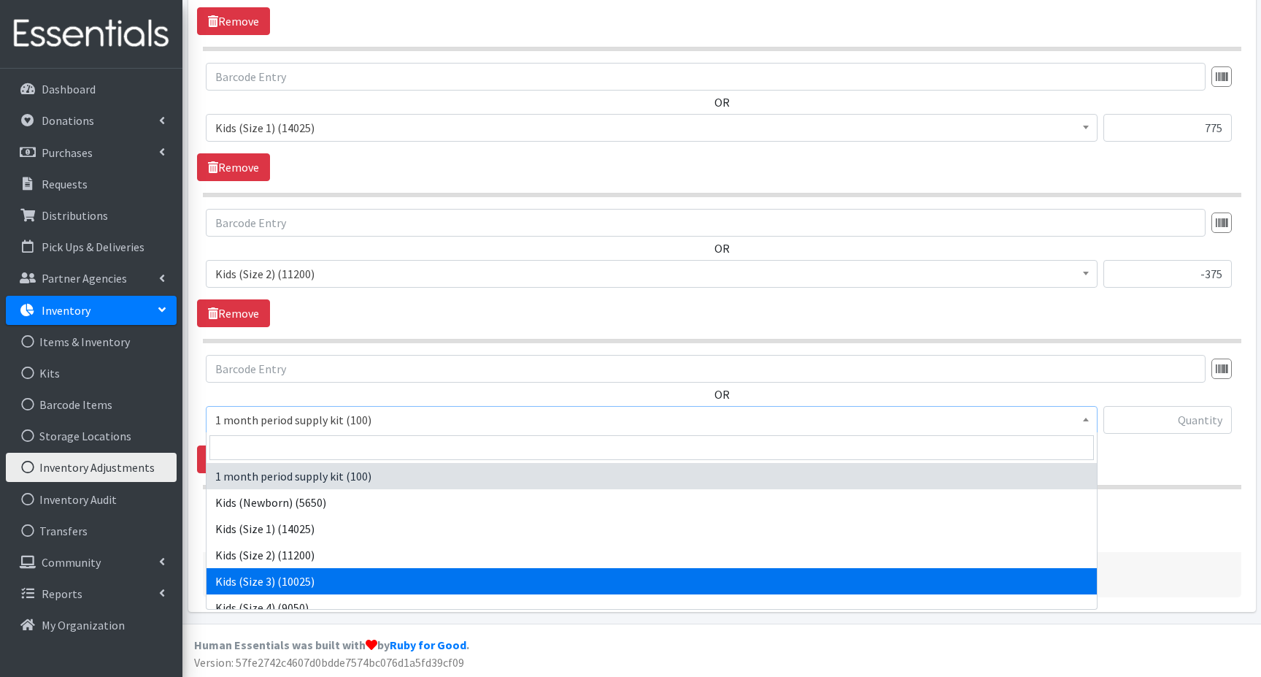
select select "15069"
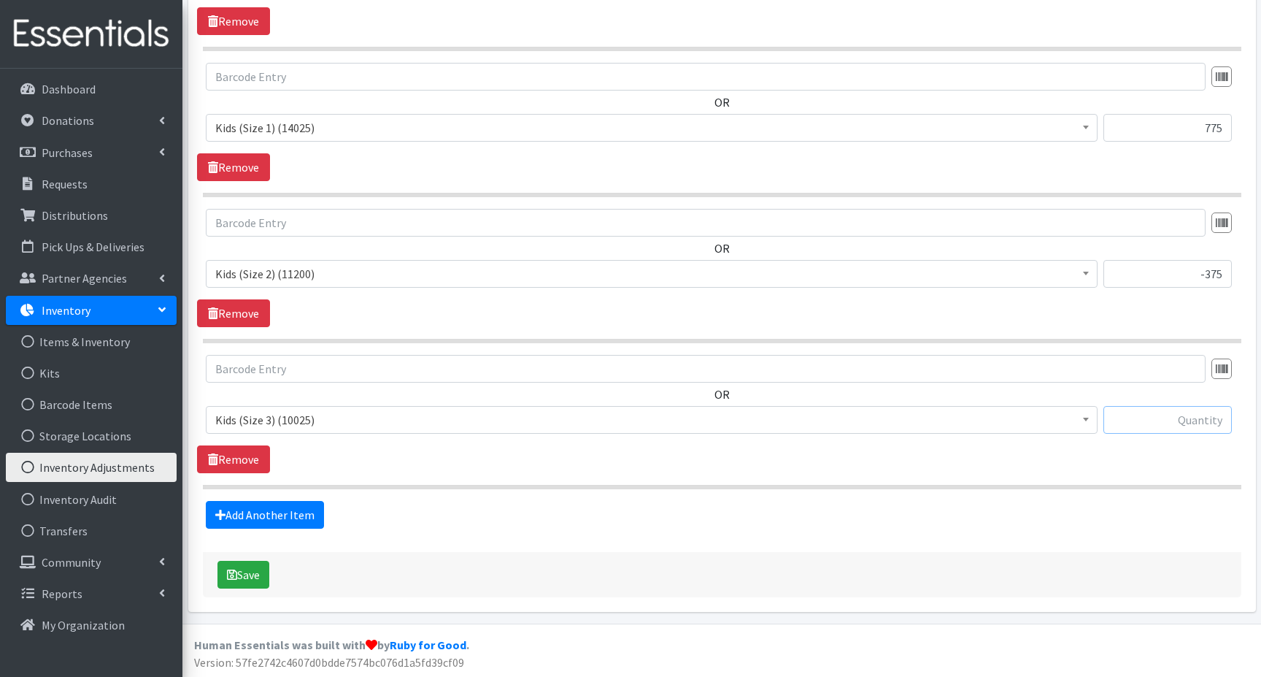
click at [1175, 417] on input "text" at bounding box center [1168, 420] width 128 height 28
type input "-50"
click at [273, 512] on link "Add Another Item" at bounding box center [265, 515] width 118 height 28
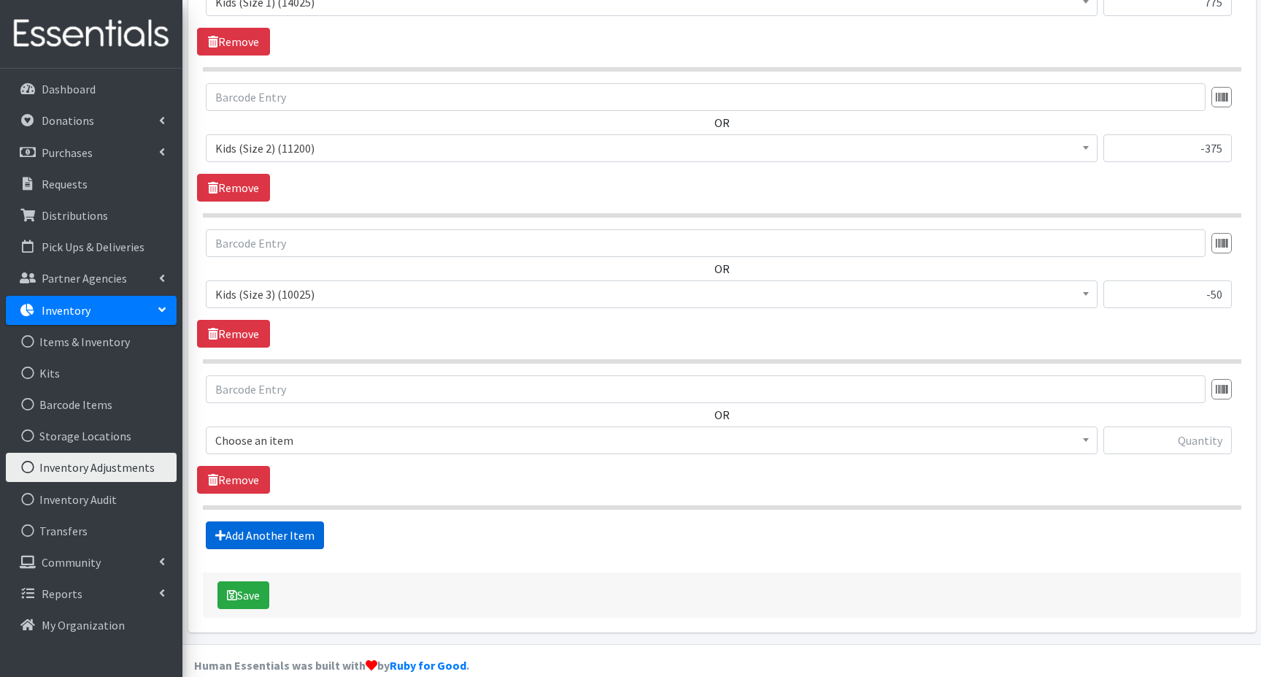
scroll to position [1041, 0]
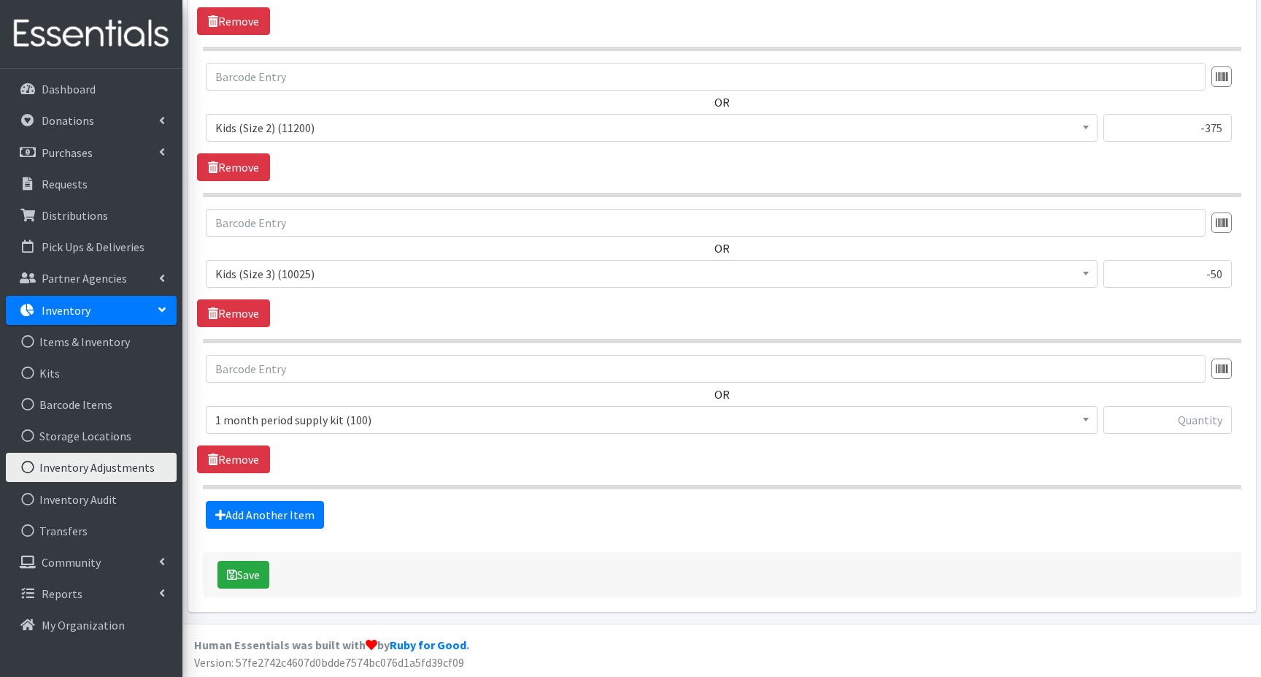
click at [250, 415] on span "1 month period supply kit (100)" at bounding box center [651, 419] width 873 height 20
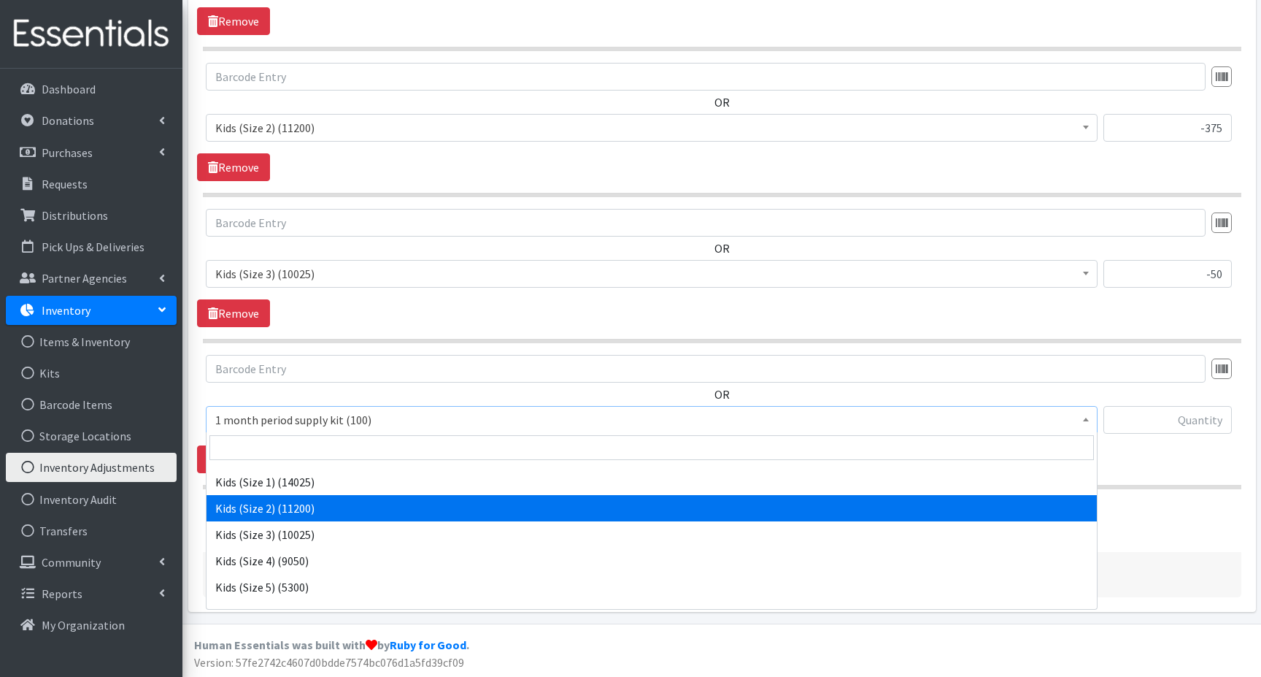
scroll to position [73, 0]
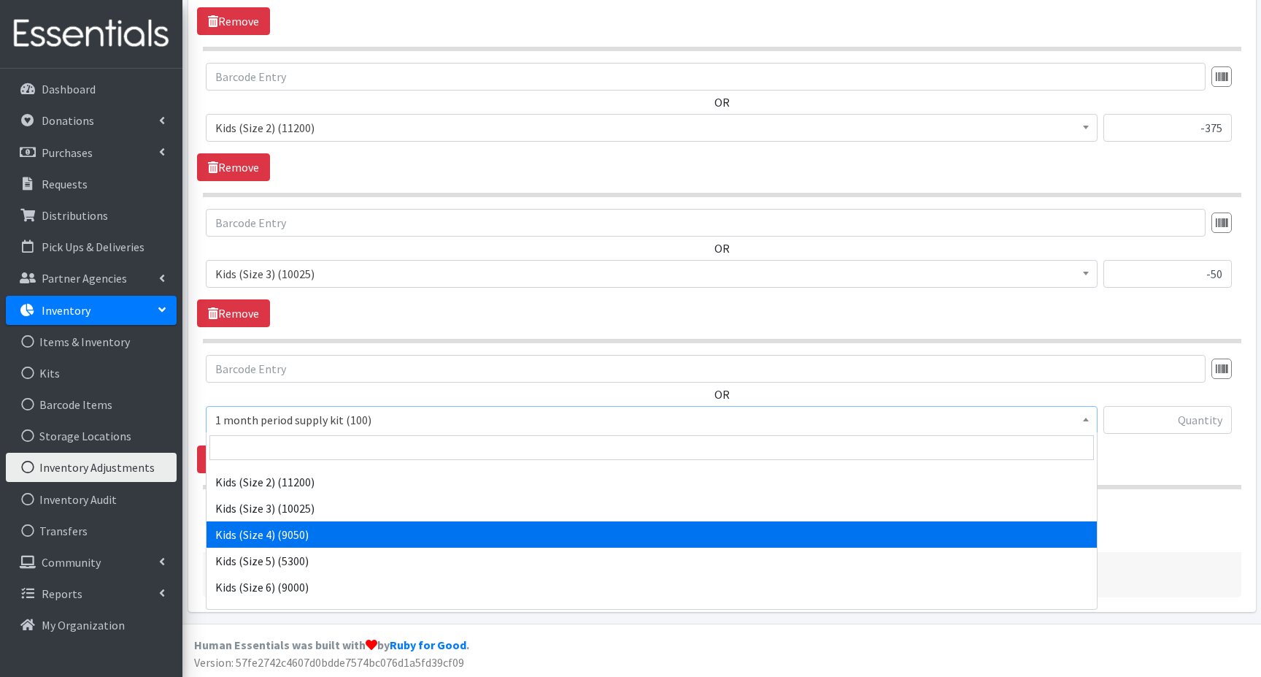
select select "15038"
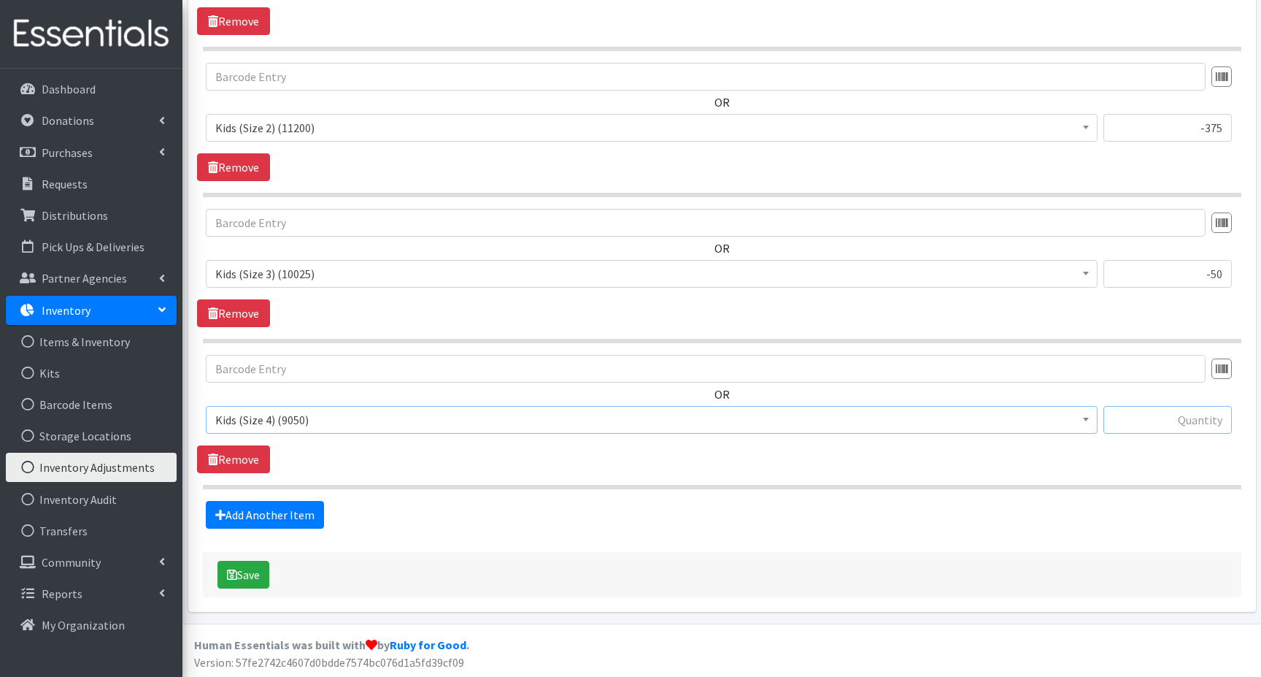
click at [1190, 415] on input "text" at bounding box center [1168, 420] width 128 height 28
type input "825"
click at [261, 509] on link "Add Another Item" at bounding box center [265, 515] width 118 height 28
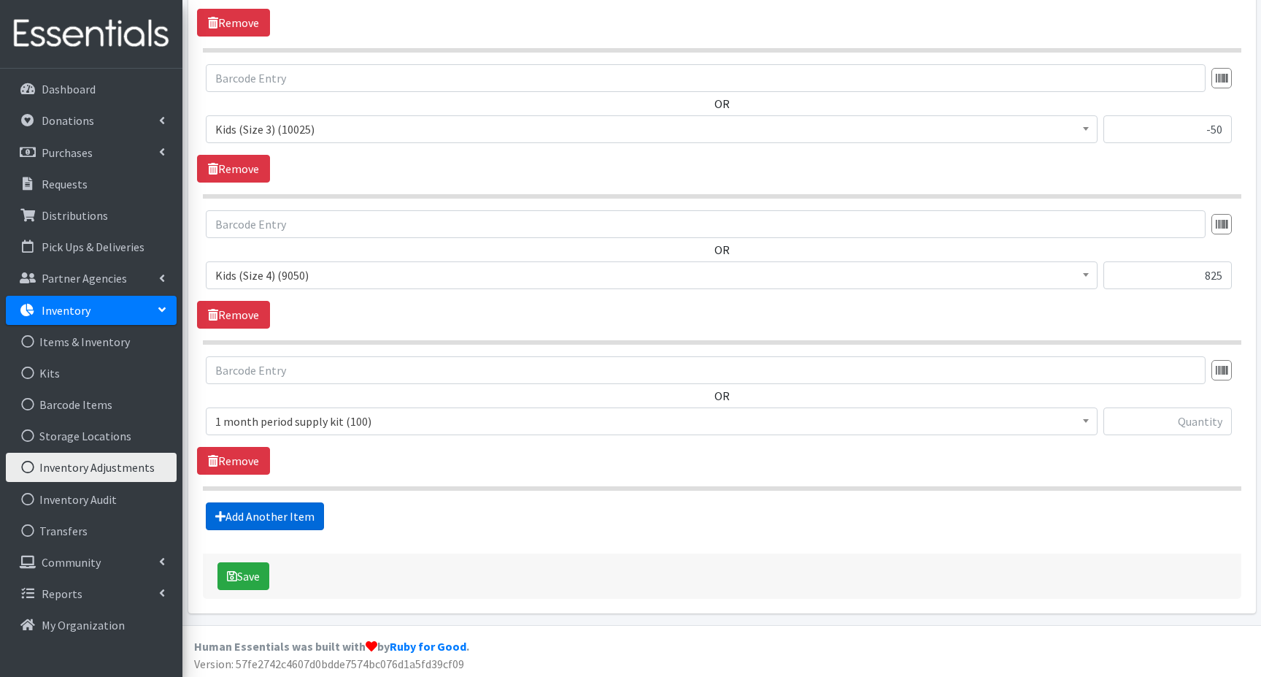
scroll to position [1187, 0]
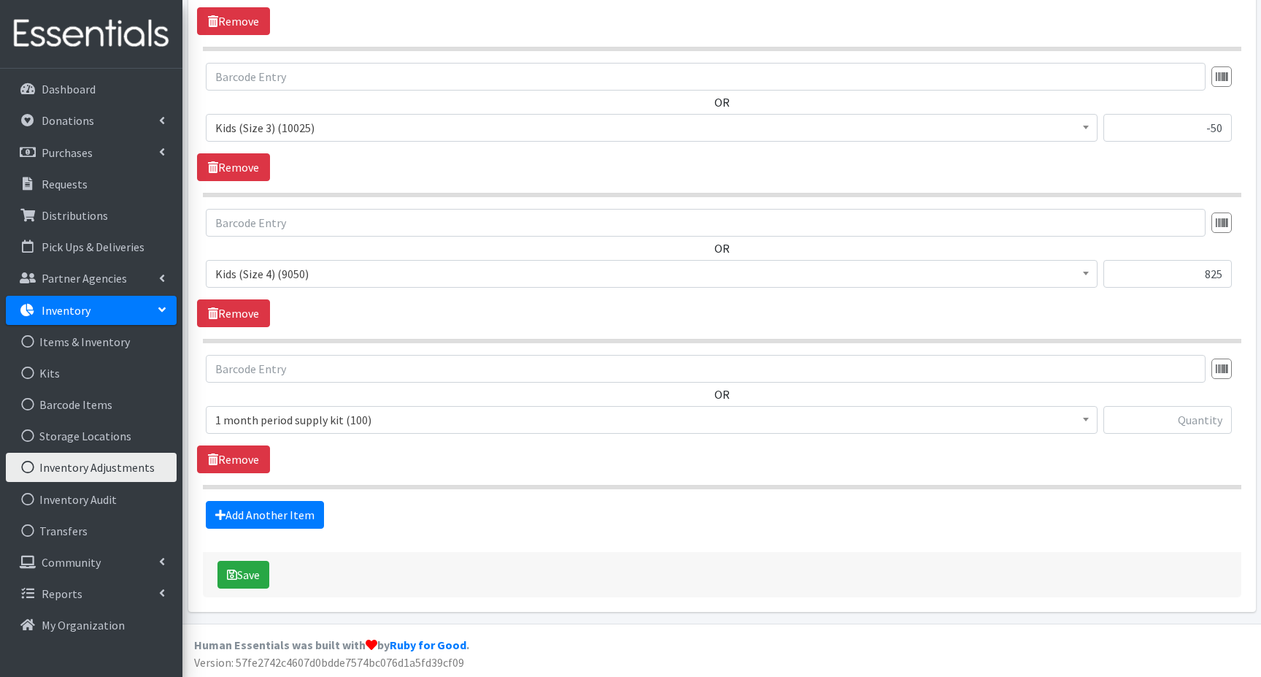
click at [238, 415] on span "1 month period supply kit (100)" at bounding box center [651, 419] width 873 height 20
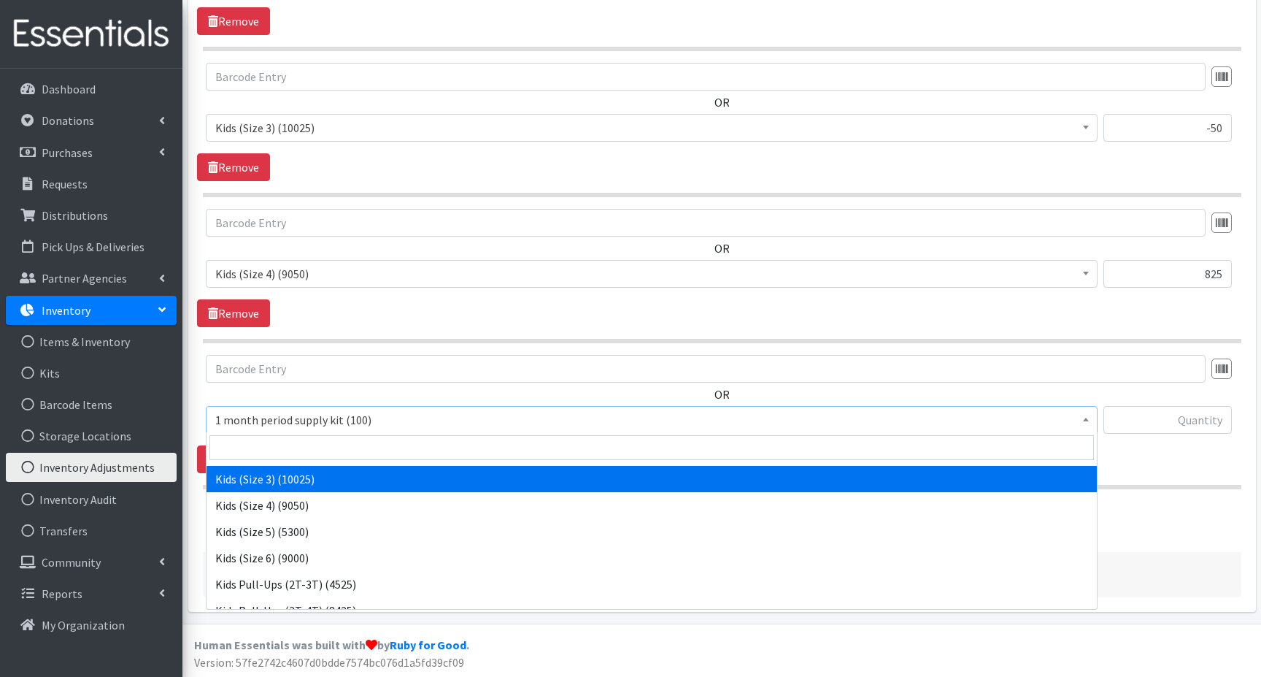
scroll to position [146, 0]
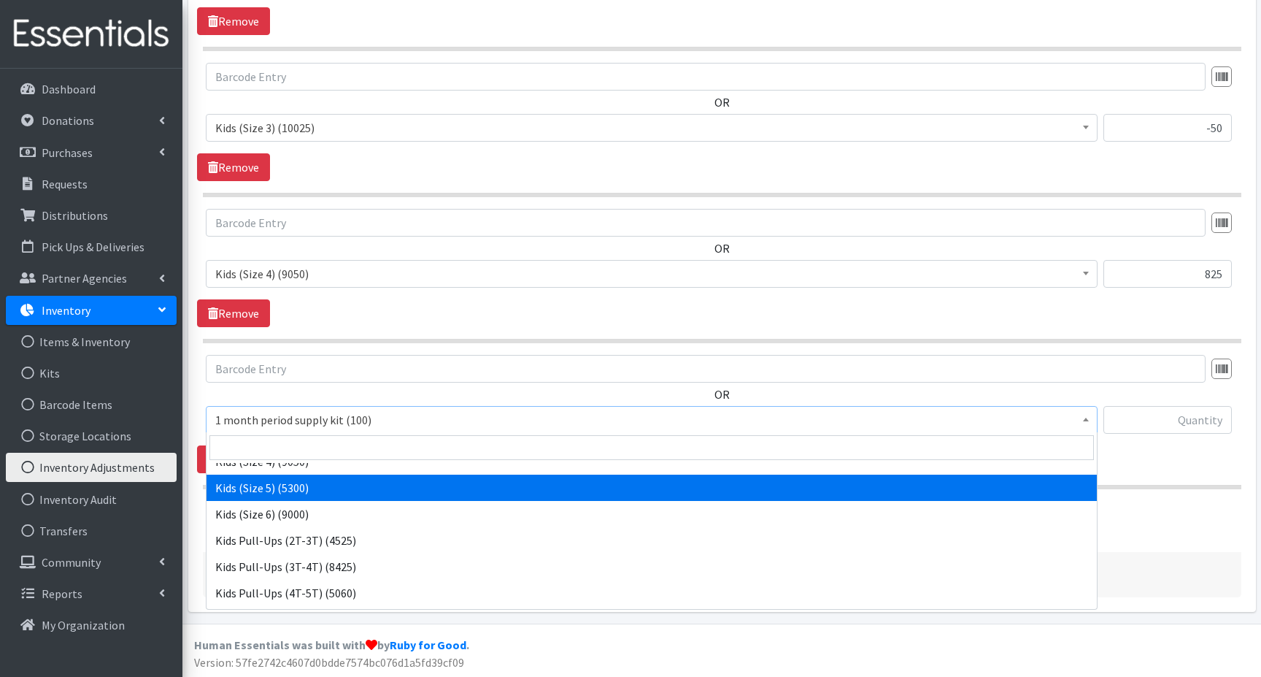
select select "15044"
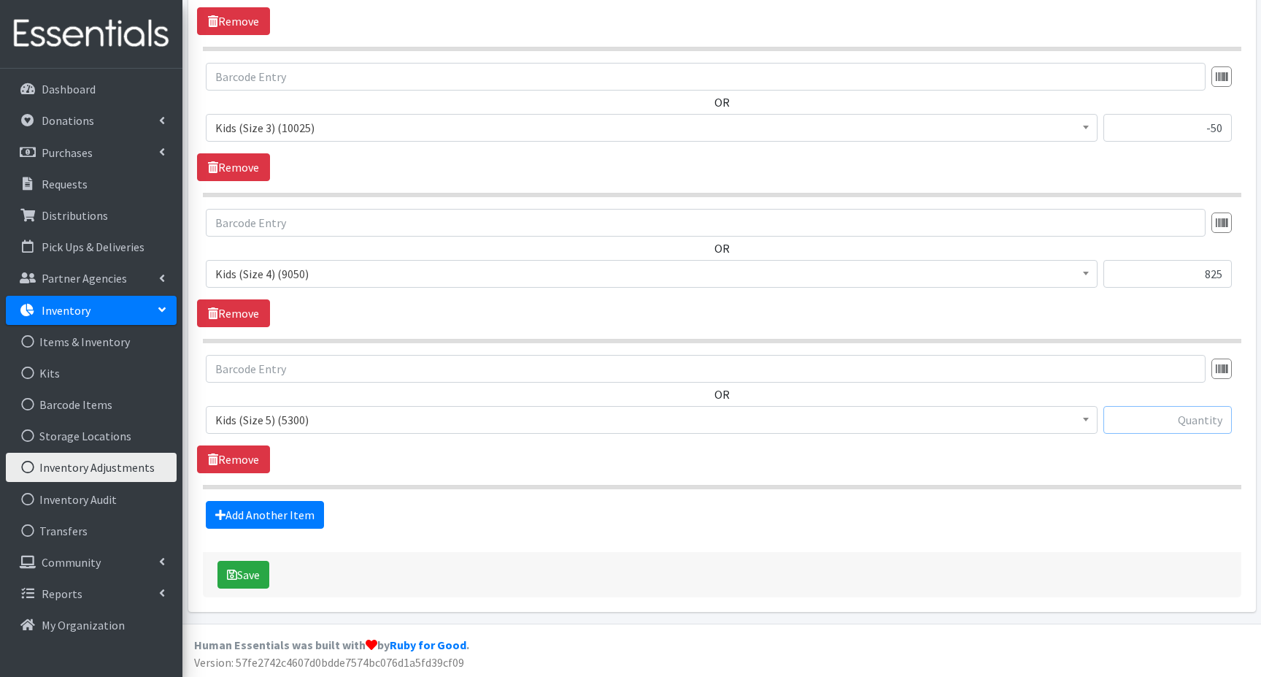
click at [1141, 417] on input "text" at bounding box center [1168, 420] width 128 height 28
type input "1750"
click at [273, 509] on link "Add Another Item" at bounding box center [265, 515] width 118 height 28
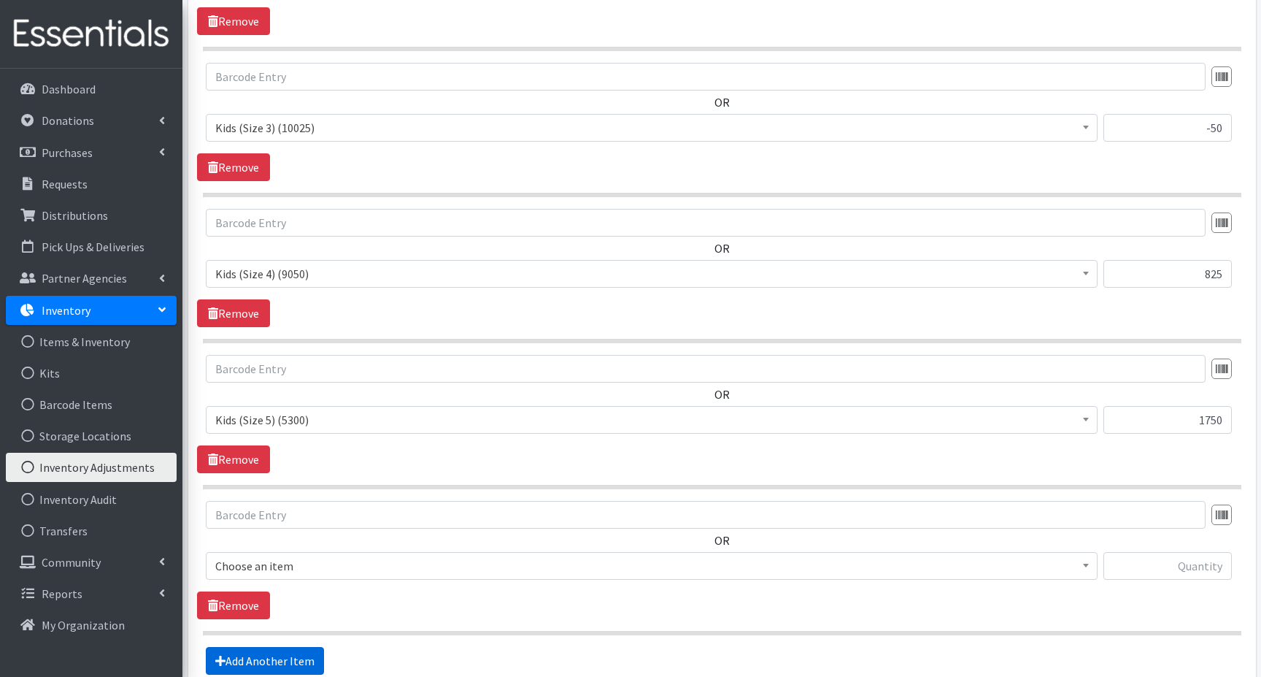
scroll to position [1333, 0]
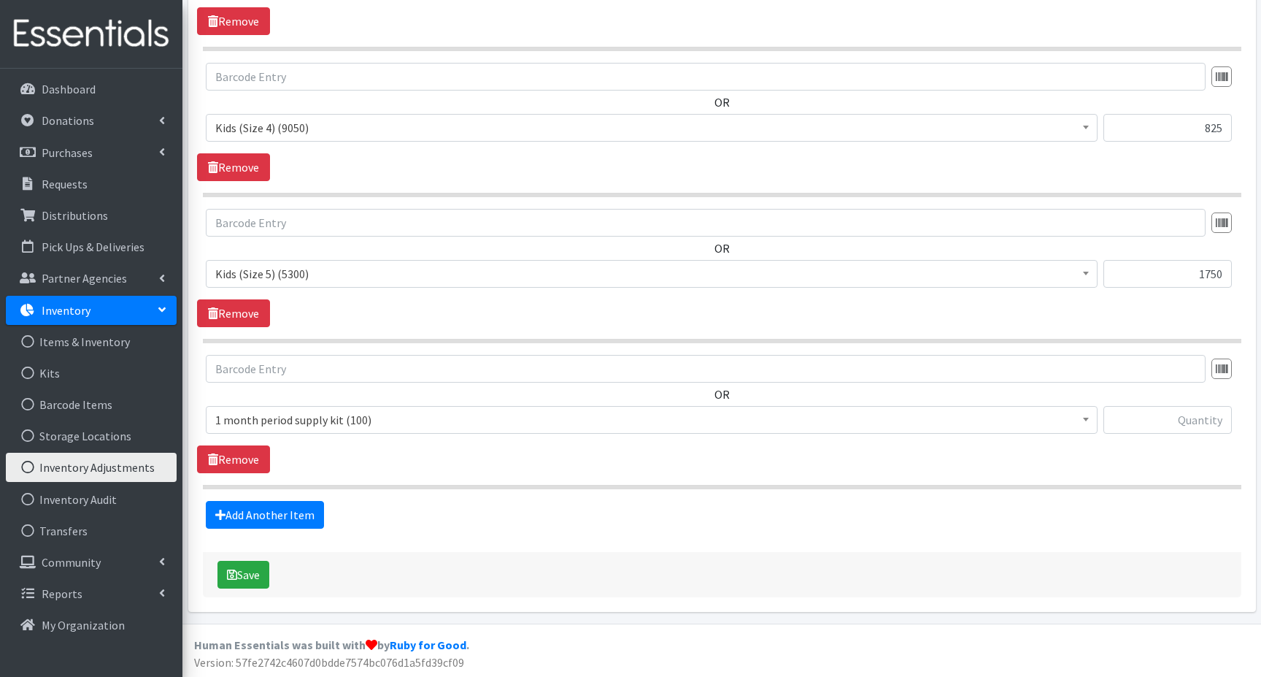
click at [253, 420] on span "1 month period supply kit (100)" at bounding box center [651, 419] width 873 height 20
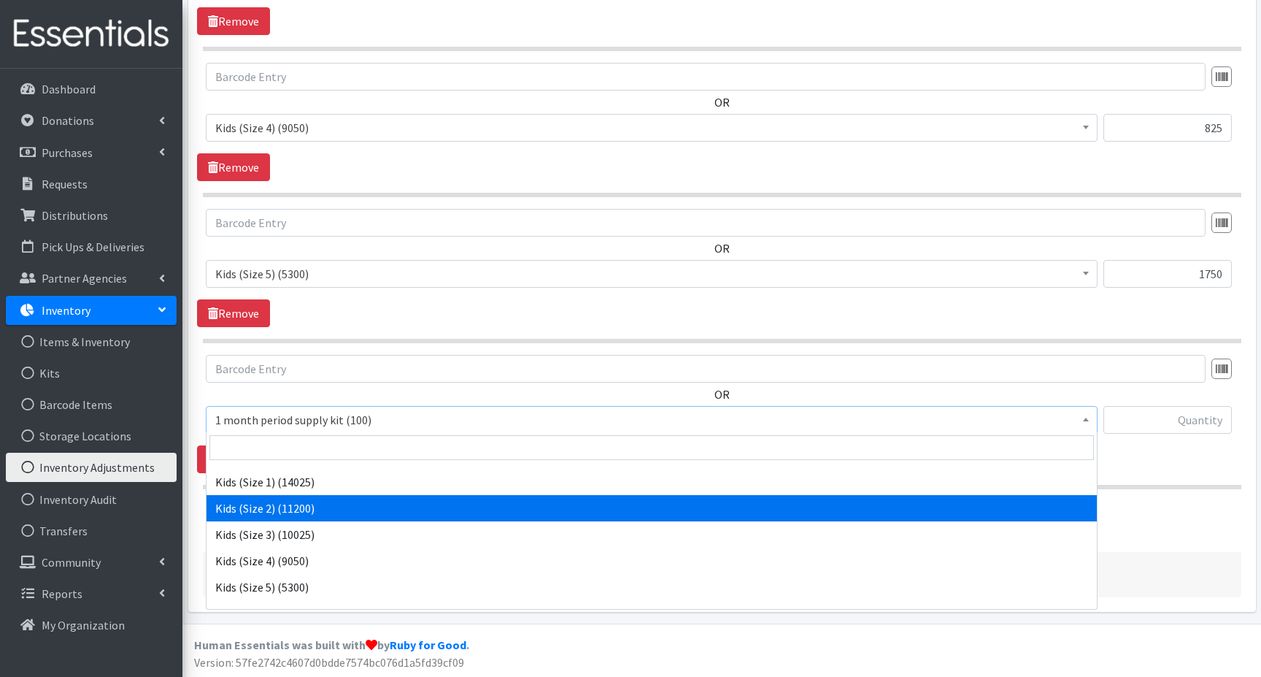
scroll to position [73, 0]
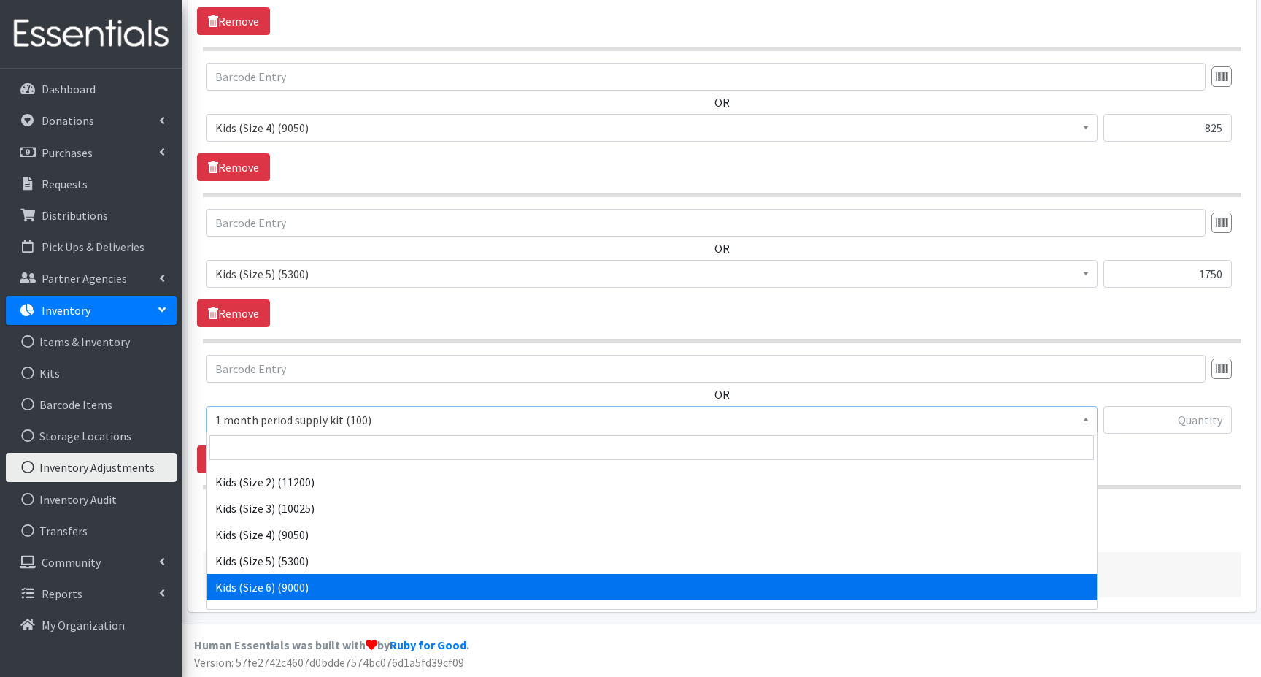
select select "15071"
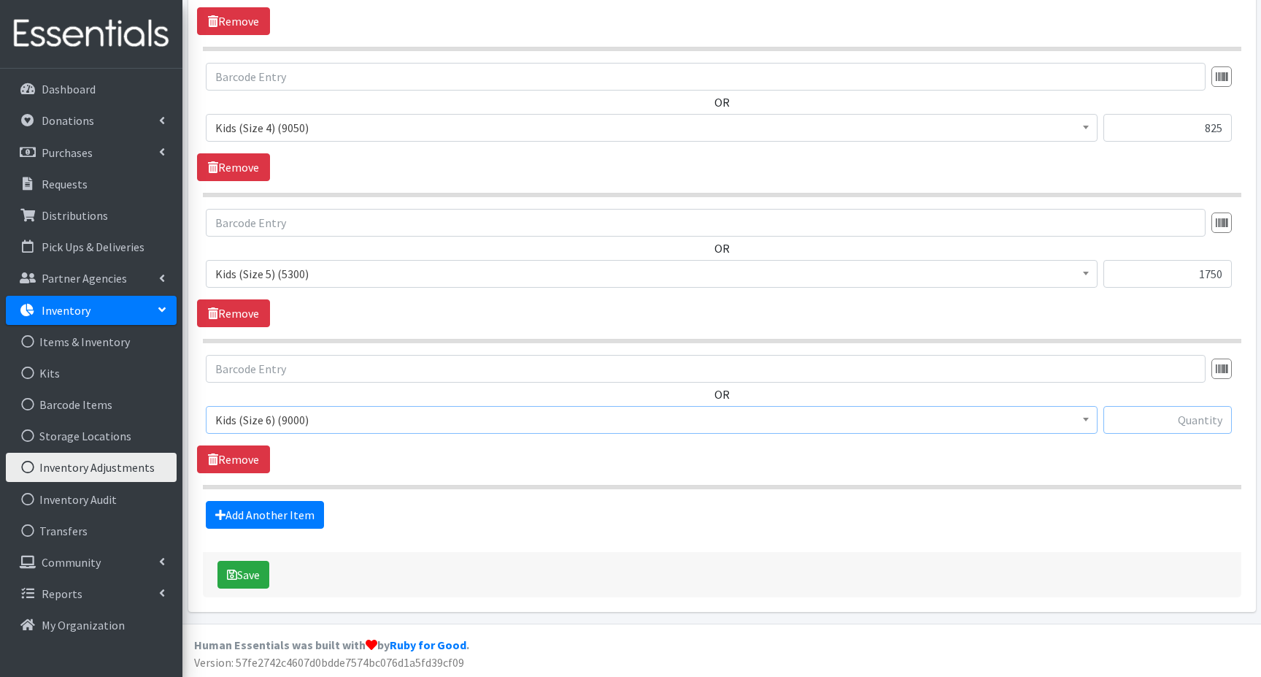
click at [1180, 417] on input "text" at bounding box center [1168, 420] width 128 height 28
type input "-275"
click at [263, 511] on link "Add Another Item" at bounding box center [265, 515] width 118 height 28
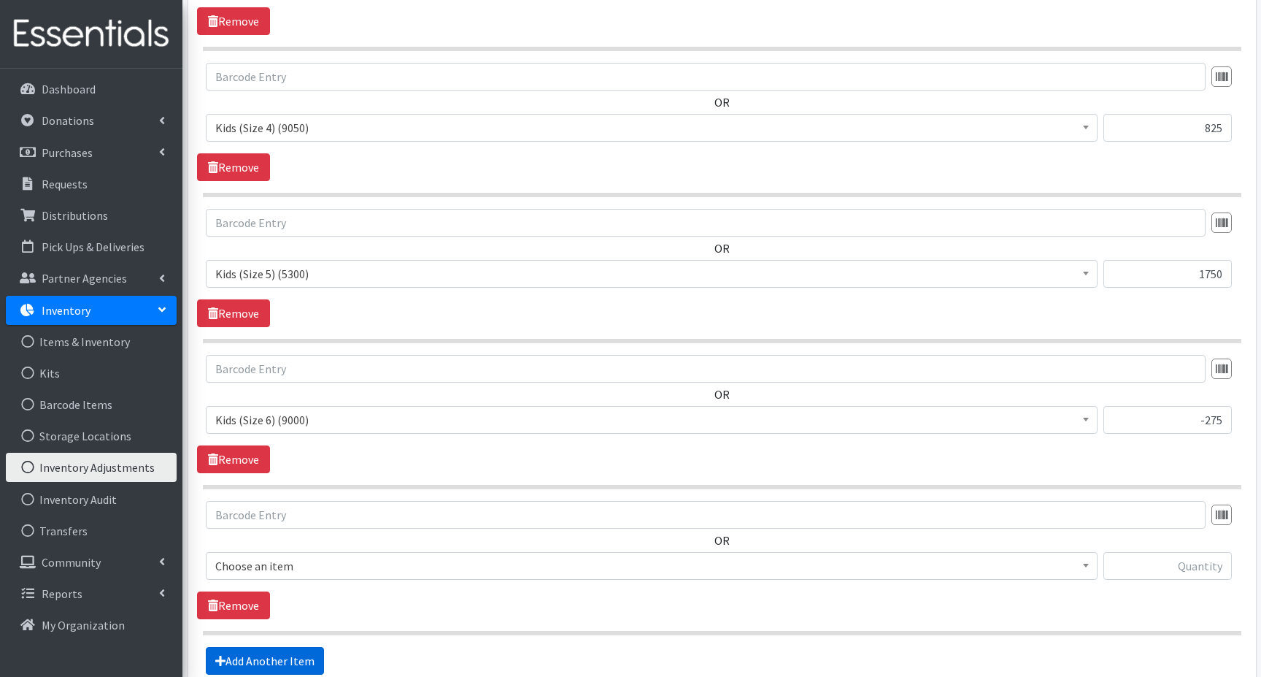
scroll to position [1479, 0]
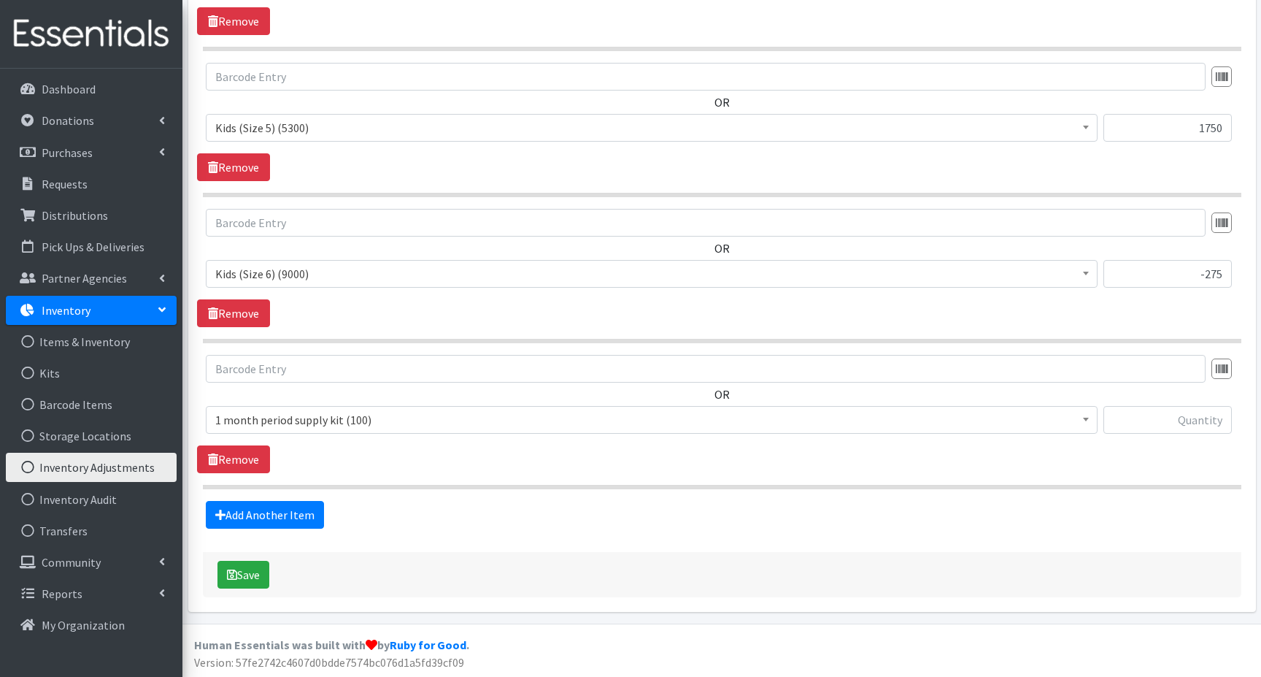
click at [243, 415] on span "1 month period supply kit (100)" at bounding box center [651, 419] width 873 height 20
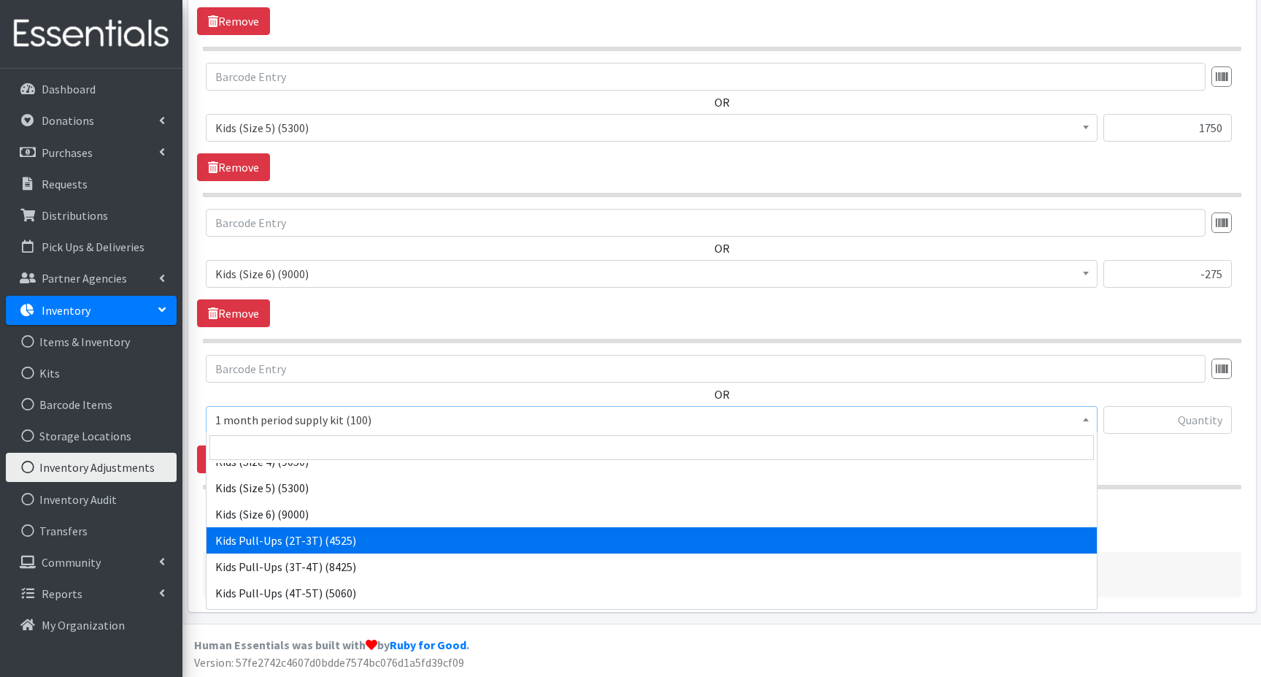
scroll to position [196, 0]
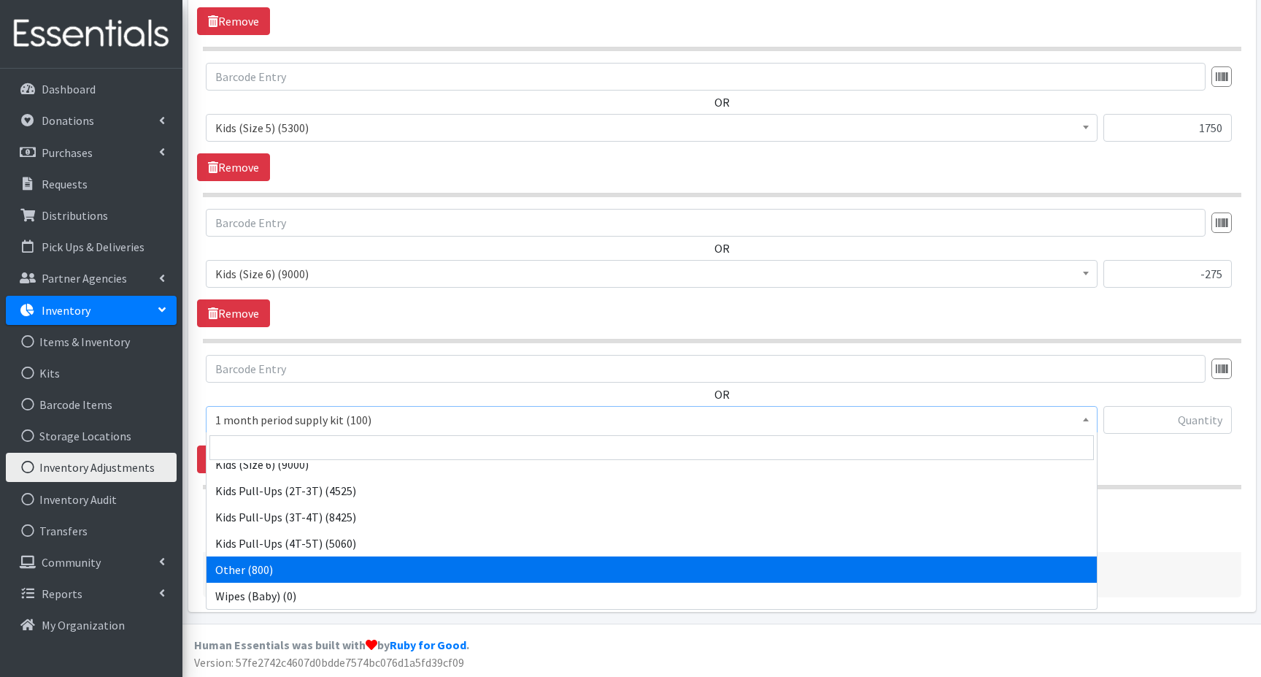
select select "15078"
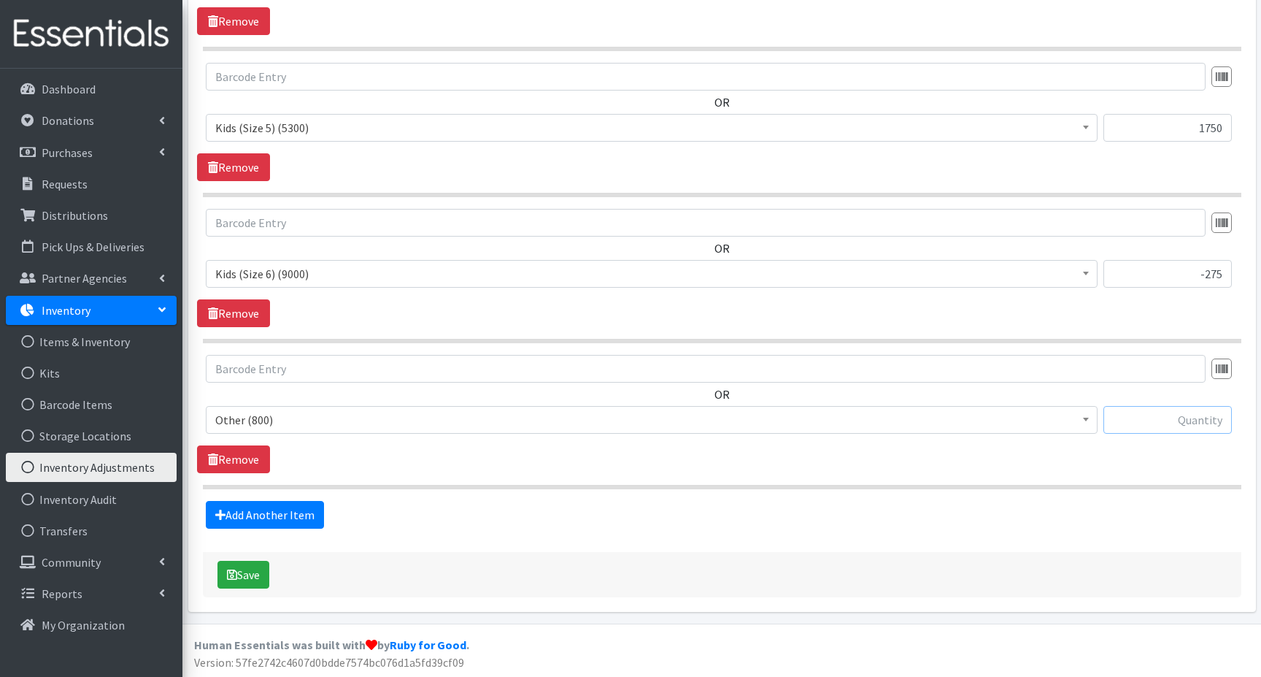
click at [1168, 413] on input "text" at bounding box center [1168, 420] width 128 height 28
type input "225"
click at [236, 574] on icon "submit" at bounding box center [232, 575] width 10 height 12
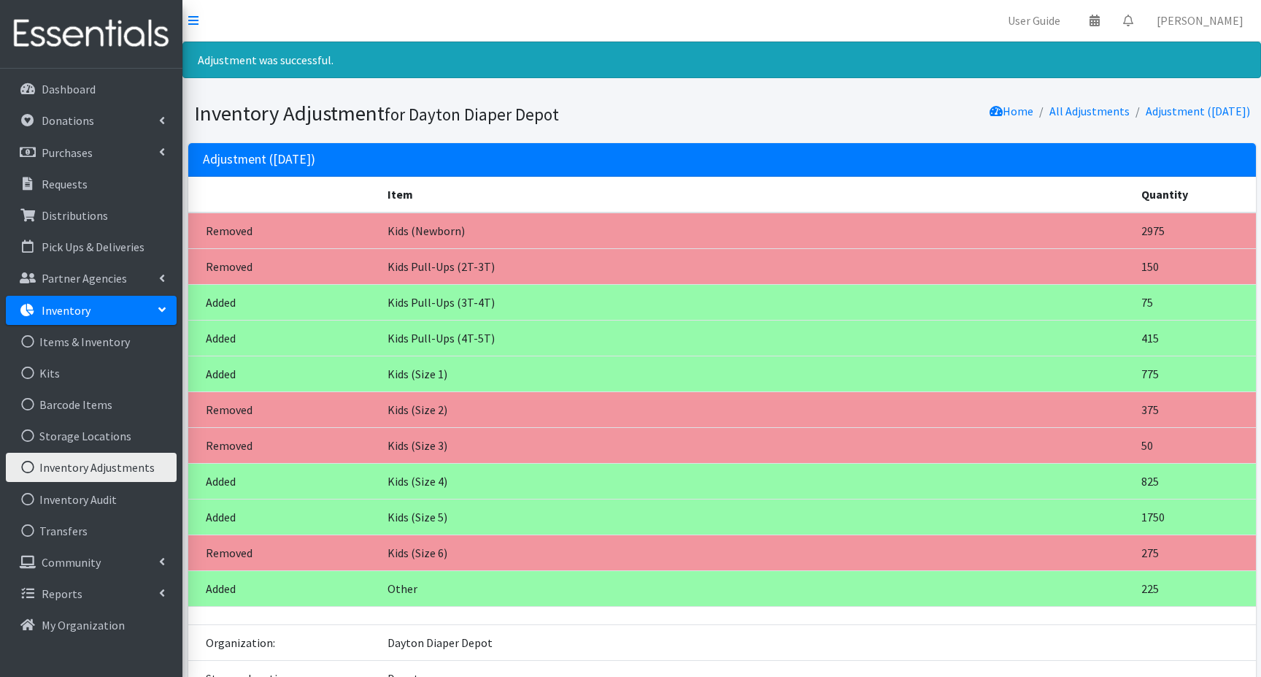
drag, startPoint x: 360, startPoint y: 228, endPoint x: 353, endPoint y: 231, distance: 7.6
click at [358, 228] on td "Removed" at bounding box center [283, 230] width 191 height 36
click at [80, 312] on p "Inventory" at bounding box center [66, 310] width 49 height 15
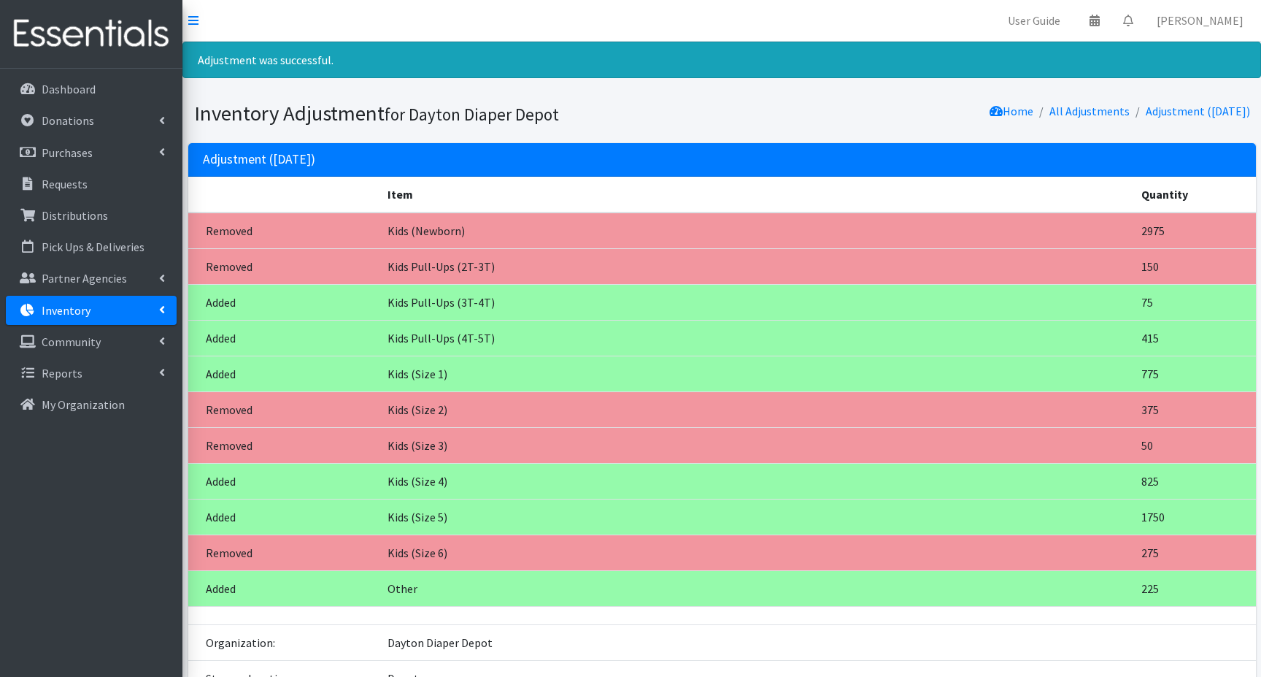
click at [59, 307] on p "Inventory" at bounding box center [66, 310] width 49 height 15
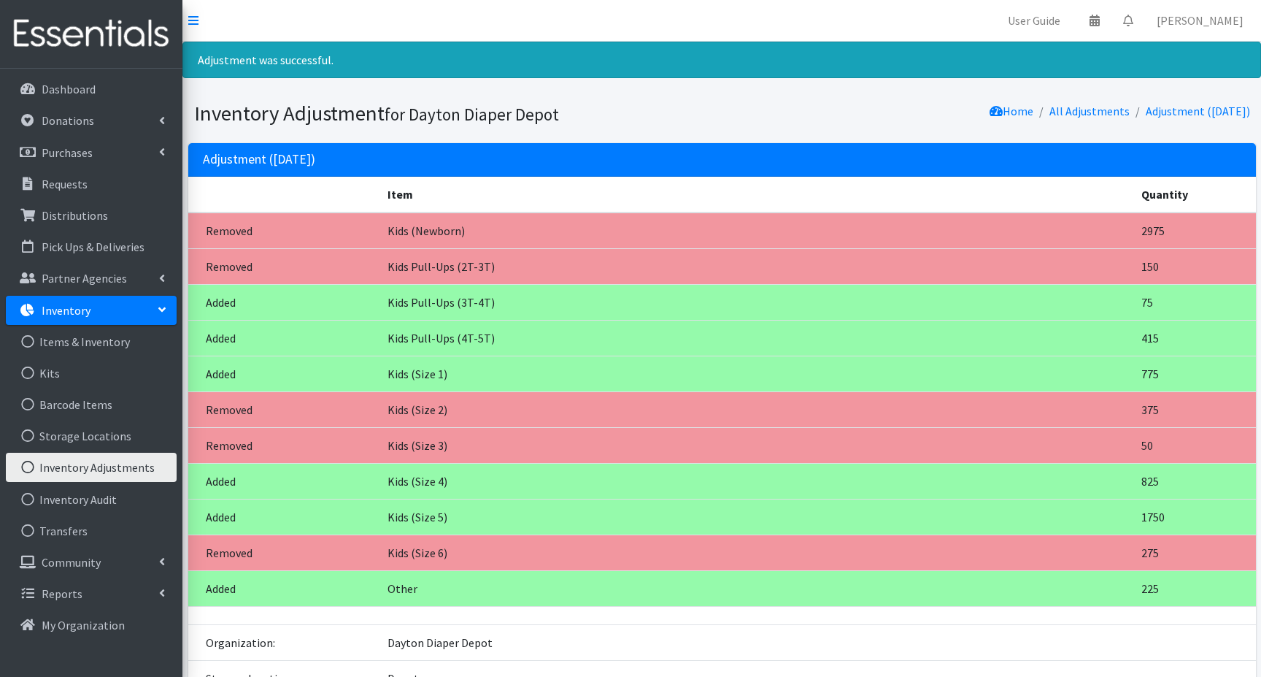
click at [61, 464] on link "Inventory Adjustments" at bounding box center [91, 467] width 171 height 29
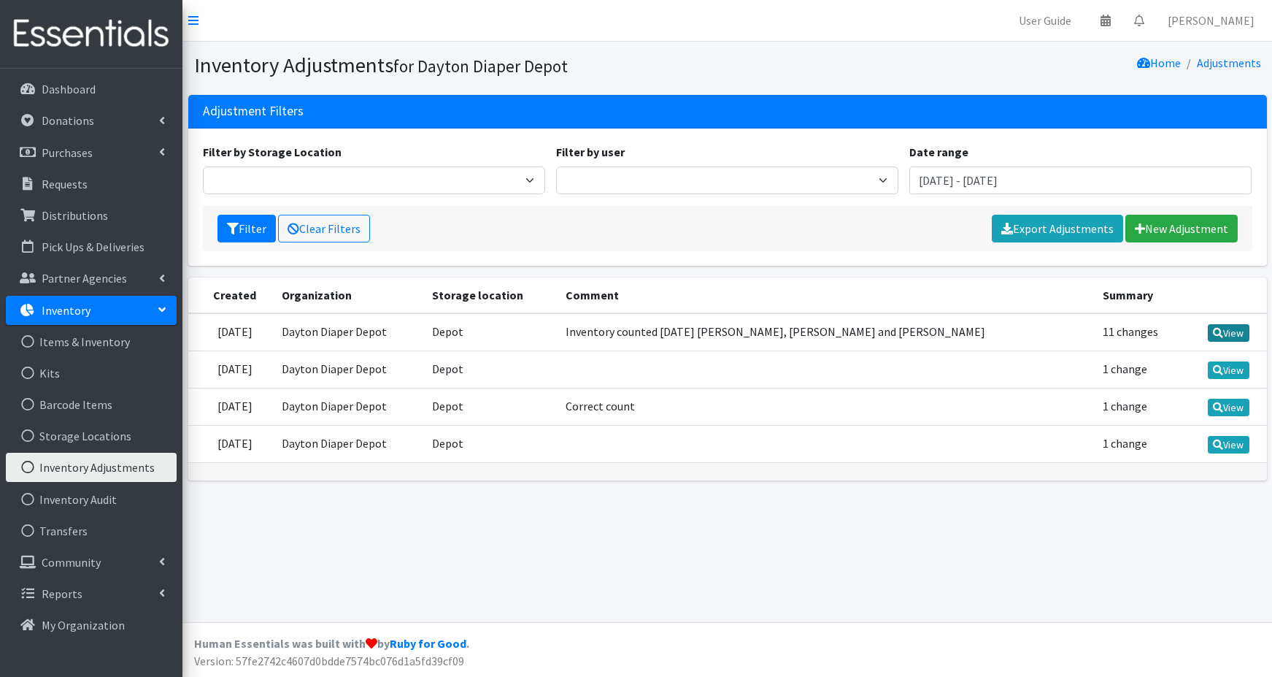
click at [1219, 334] on icon at bounding box center [1218, 333] width 10 height 10
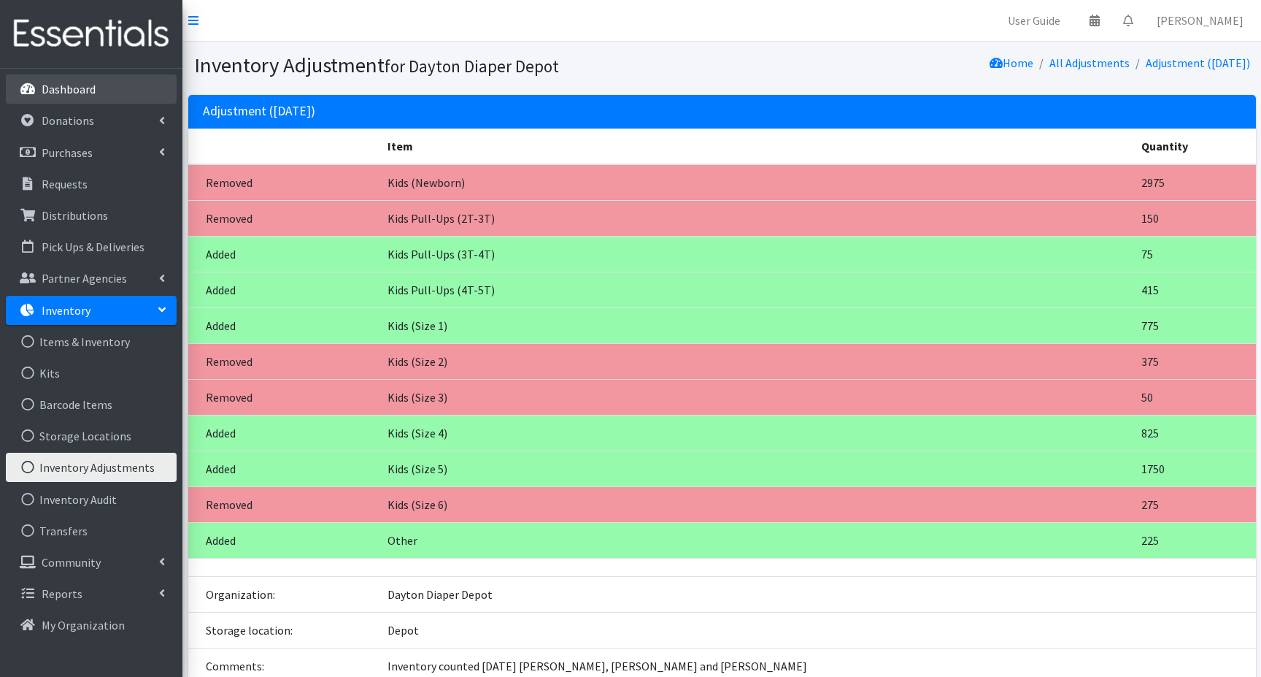
click at [77, 85] on p "Dashboard" at bounding box center [69, 89] width 54 height 15
